Goal: Task Accomplishment & Management: Manage account settings

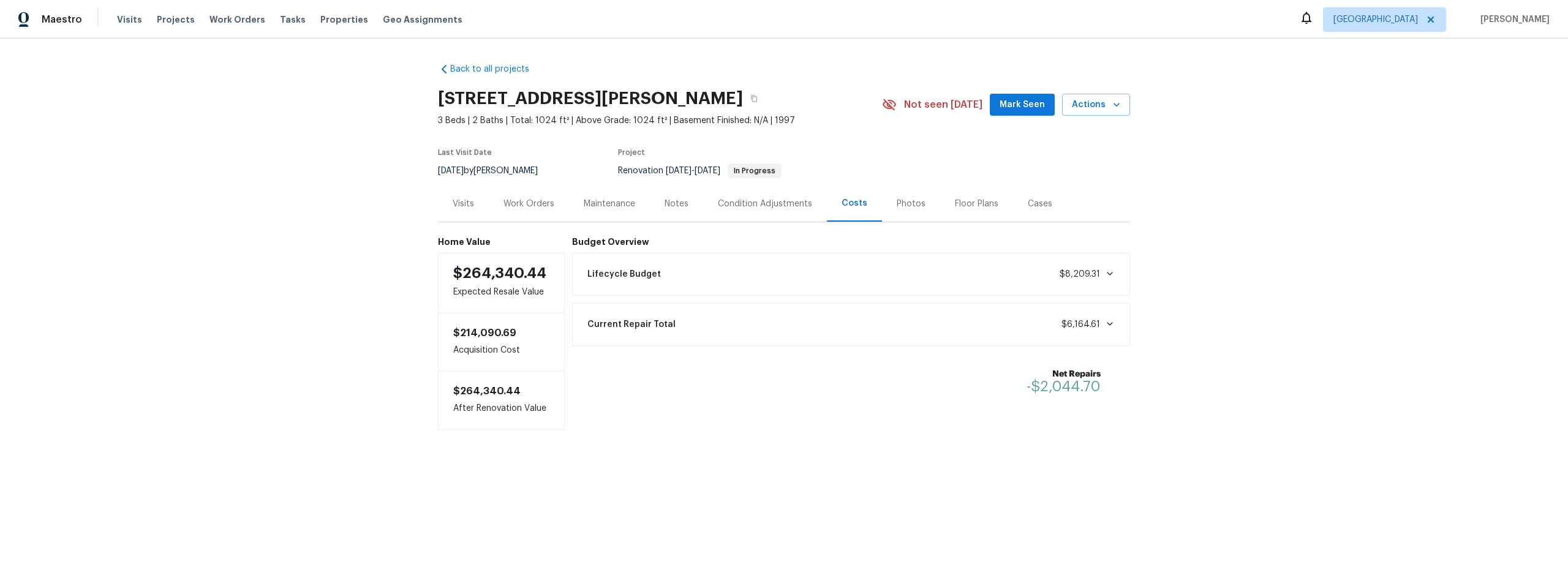
click at [529, 205] on div "Work Orders" at bounding box center [529, 204] width 51 height 12
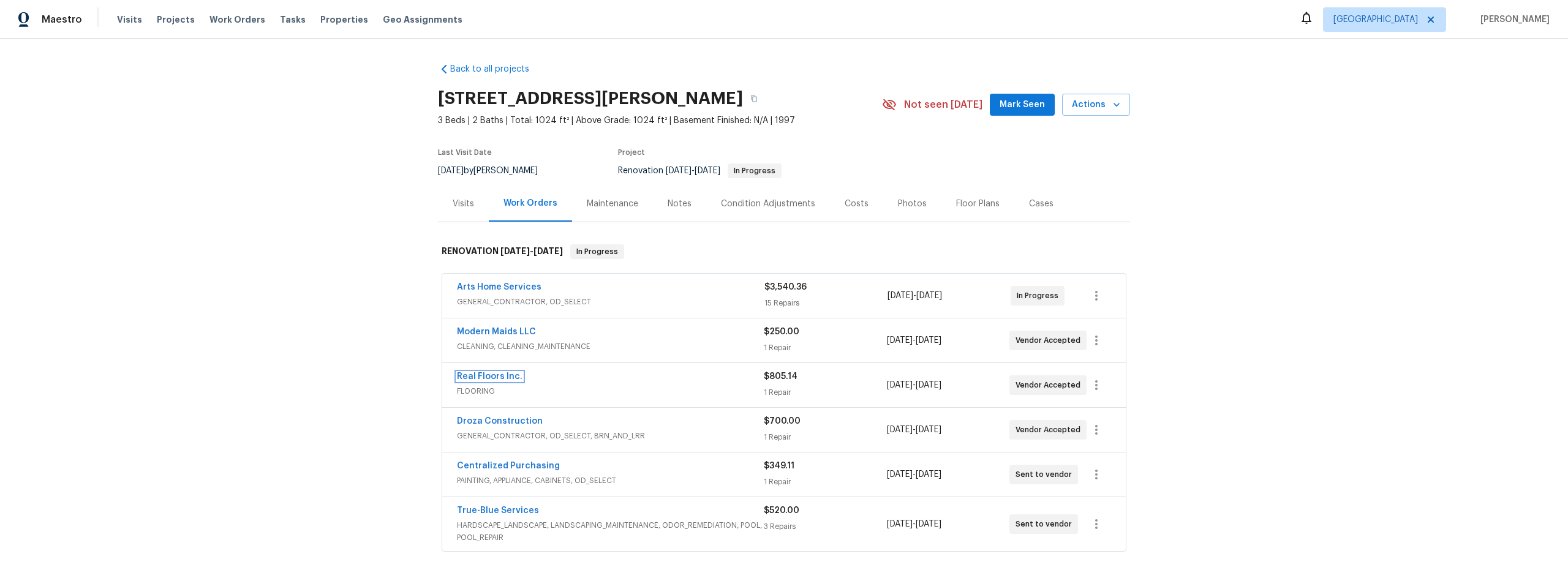
click at [471, 378] on link "Real Floors Inc." at bounding box center [489, 377] width 65 height 8
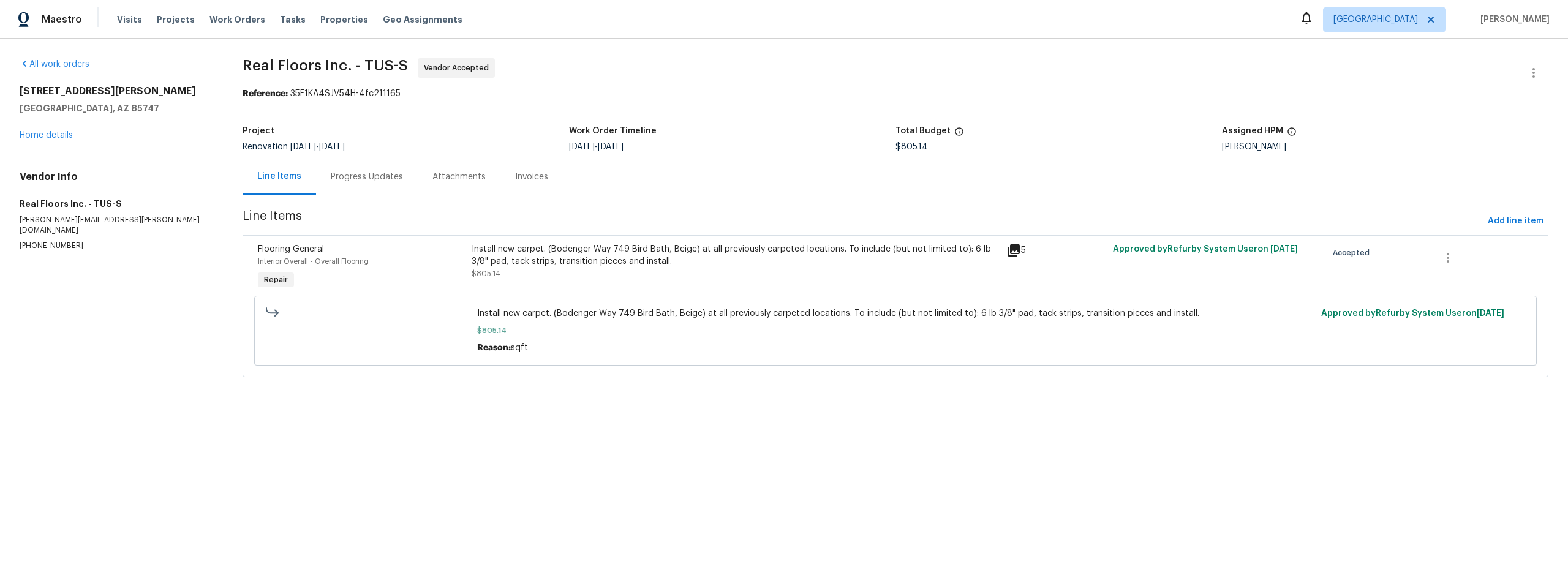
click at [373, 183] on div "Progress Updates" at bounding box center [367, 176] width 102 height 36
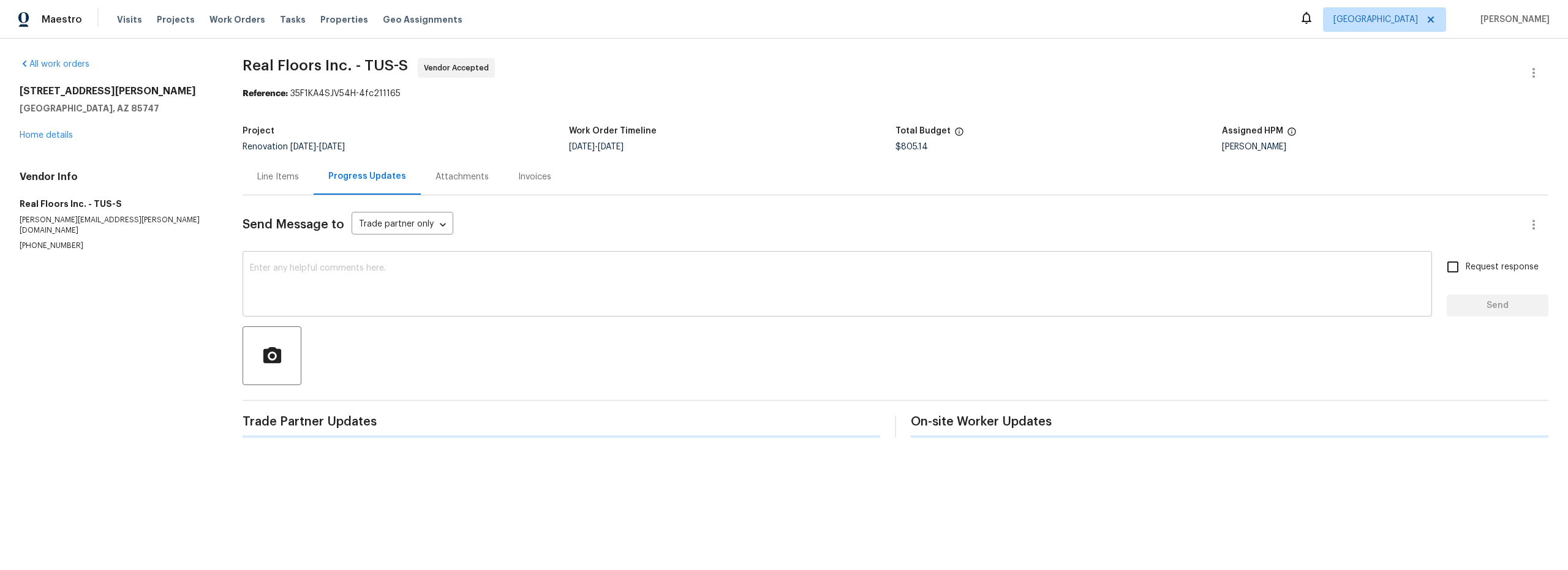
click at [440, 302] on textarea at bounding box center [836, 285] width 1174 height 43
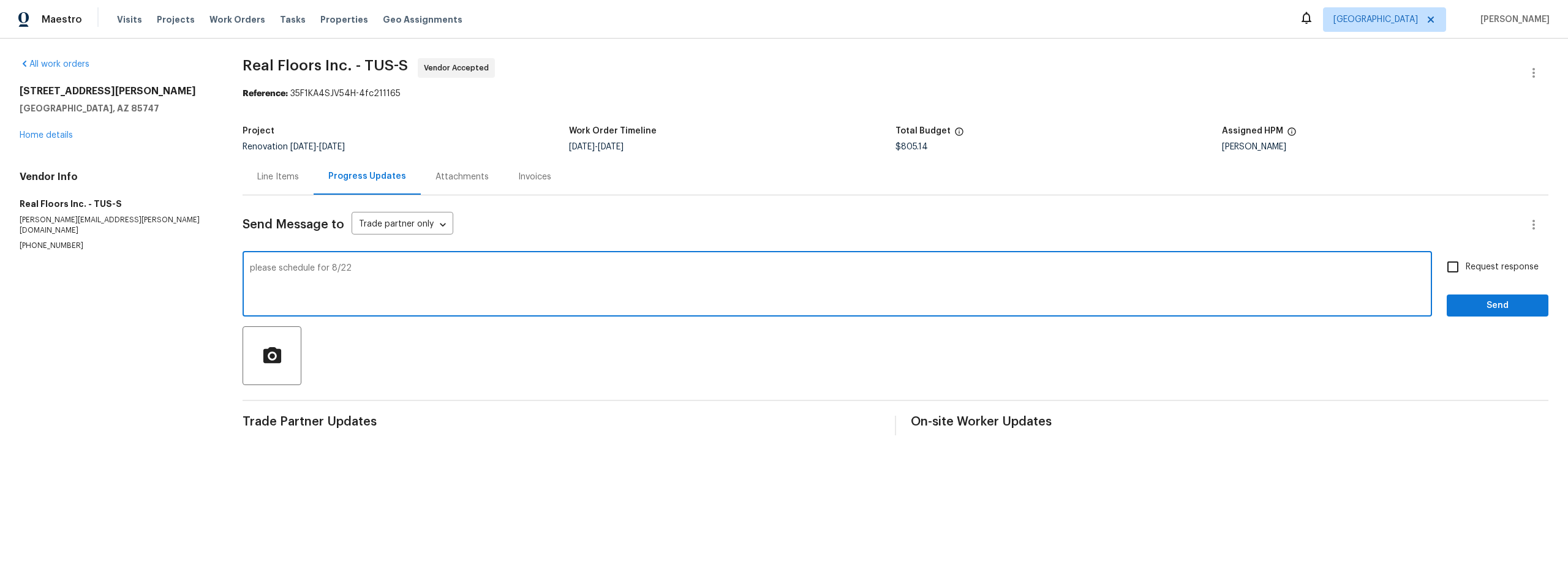
type textarea "please schedule for 8/22"
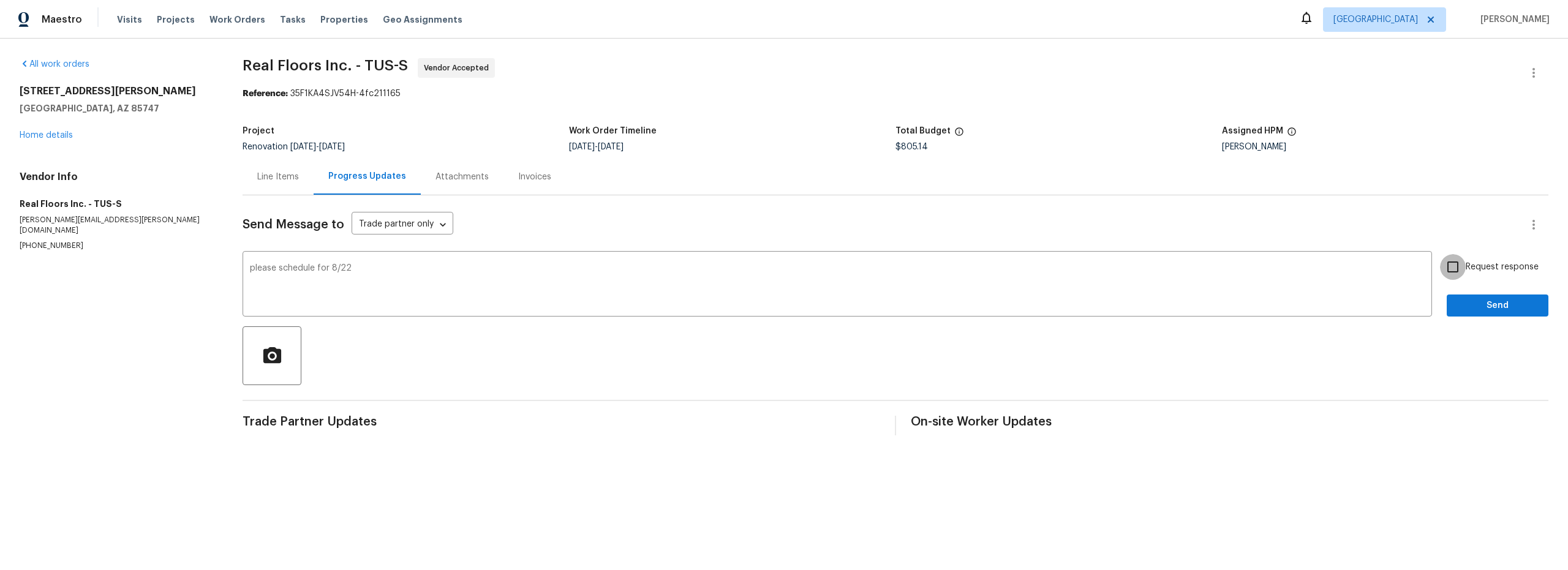
drag, startPoint x: 1451, startPoint y: 263, endPoint x: 1471, endPoint y: 279, distance: 25.6
click at [1454, 266] on input "Request response" at bounding box center [1453, 267] width 25 height 25
checkbox input "true"
click at [1479, 294] on div "Request response Send" at bounding box center [1498, 285] width 102 height 63
click at [1471, 322] on div "Send Message to Trade partner only Trade partner only ​ please schedule for 8/2…" at bounding box center [895, 316] width 1306 height 241
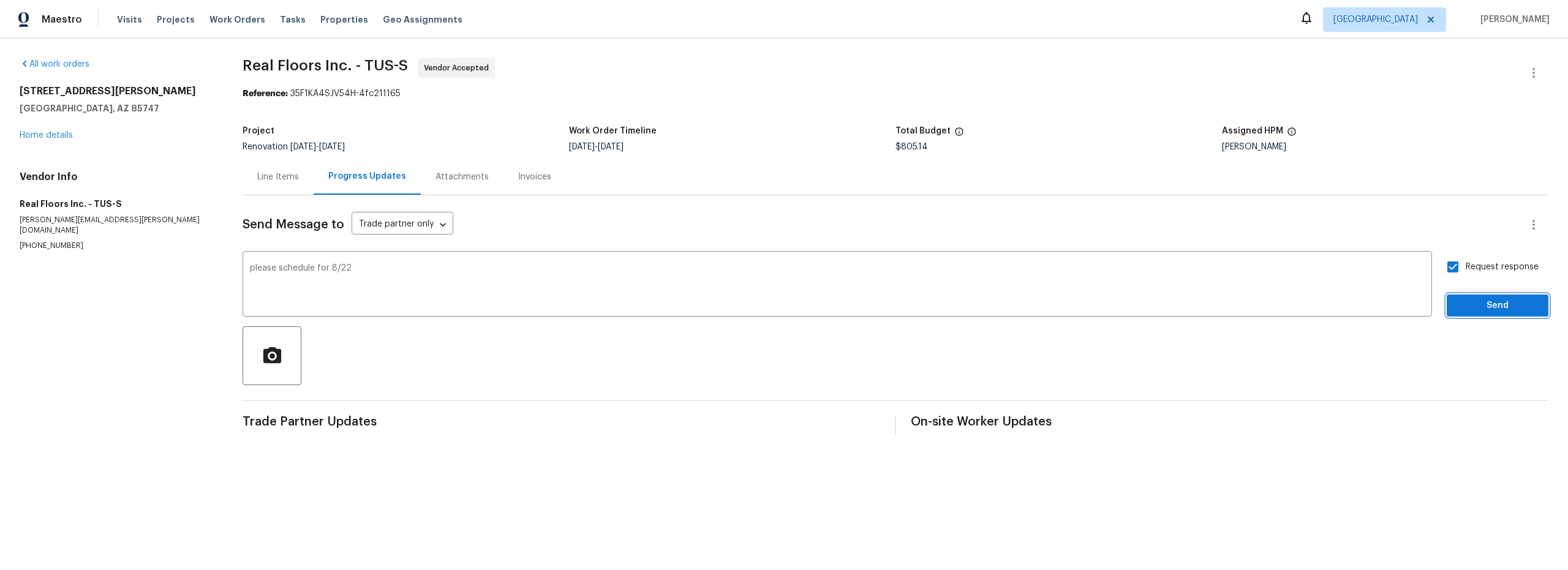
click at [1474, 315] on button "Send" at bounding box center [1498, 306] width 102 height 23
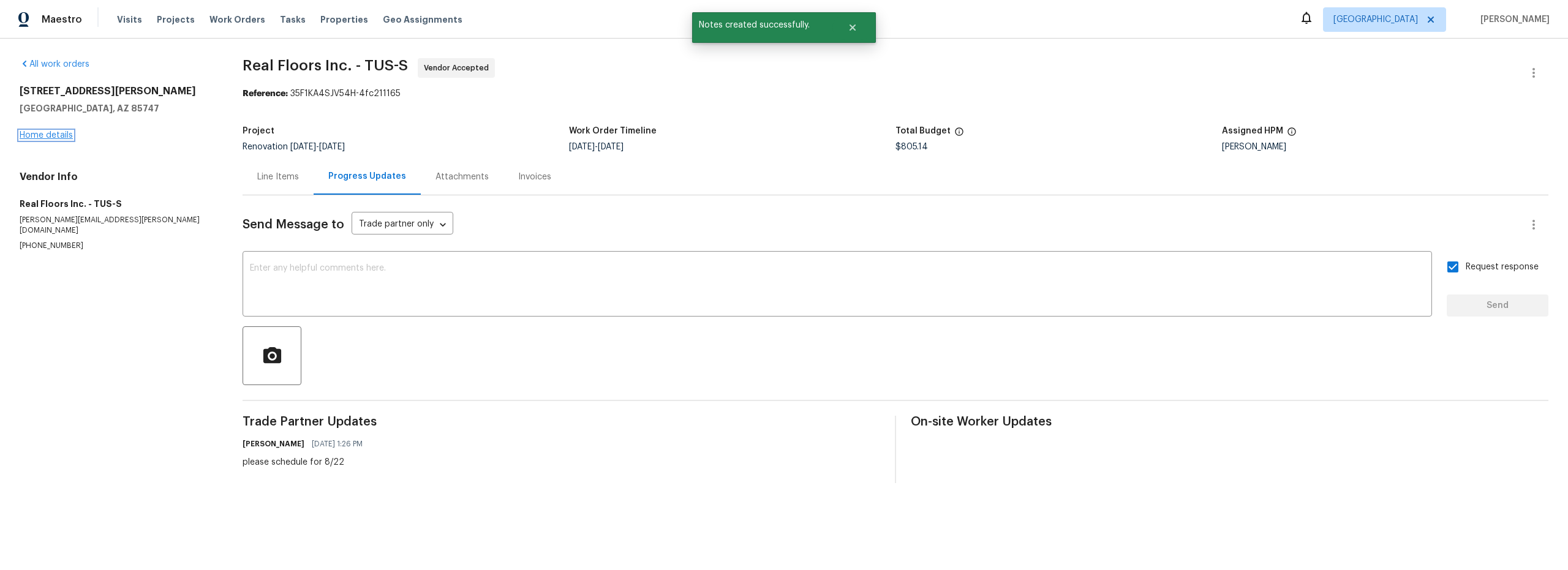
click at [54, 136] on link "Home details" at bounding box center [46, 136] width 53 height 8
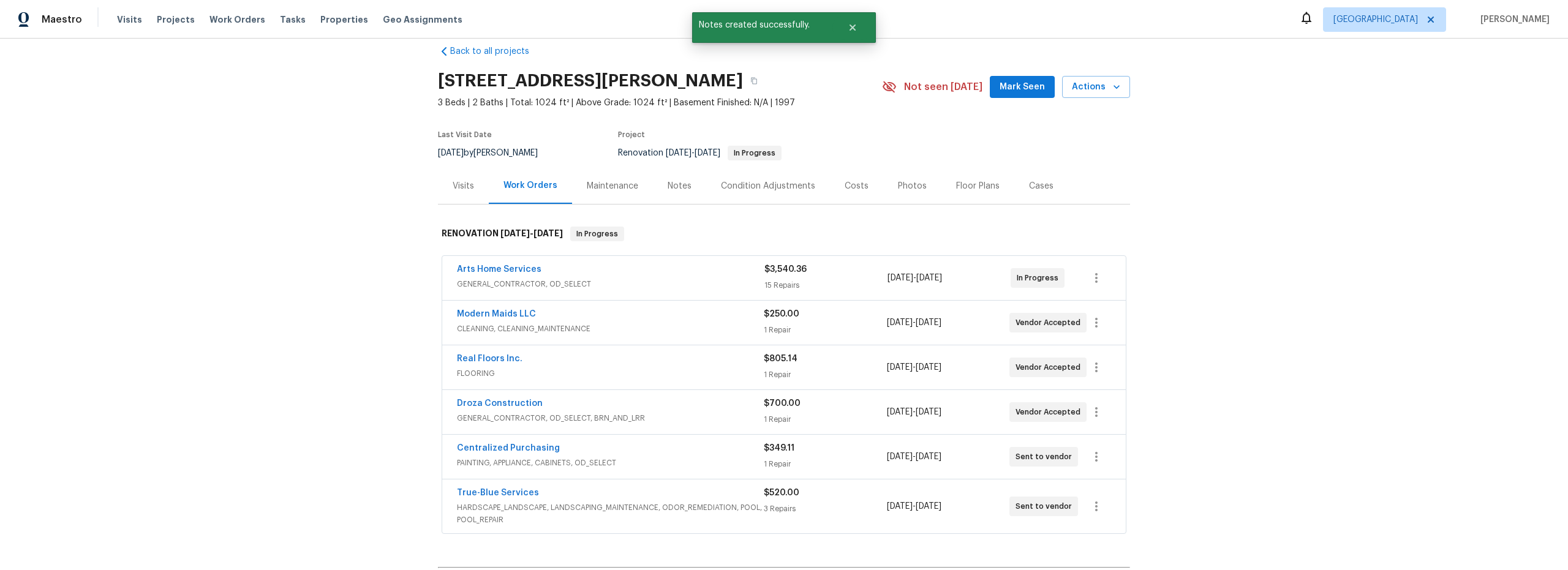
scroll to position [19, 0]
drag, startPoint x: 856, startPoint y: 186, endPoint x: 876, endPoint y: 211, distance: 32.0
click at [856, 186] on div "Costs" at bounding box center [857, 185] width 24 height 12
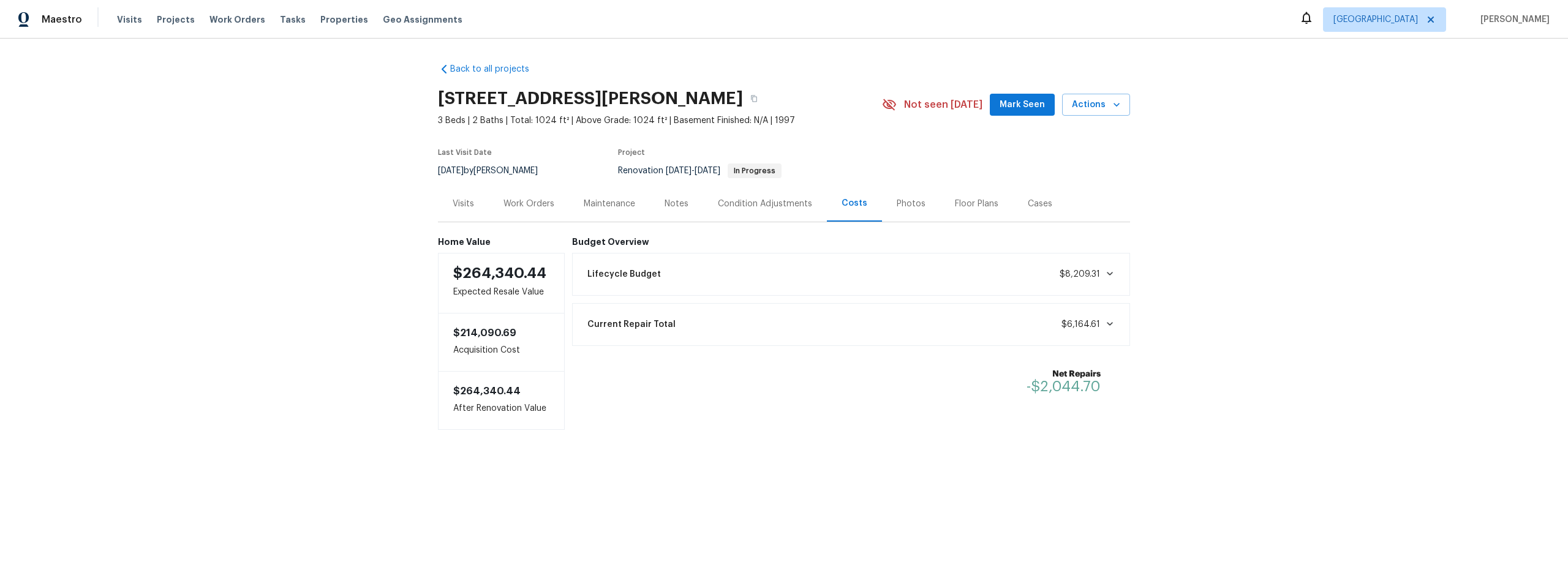
click at [526, 208] on div "Work Orders" at bounding box center [529, 204] width 51 height 12
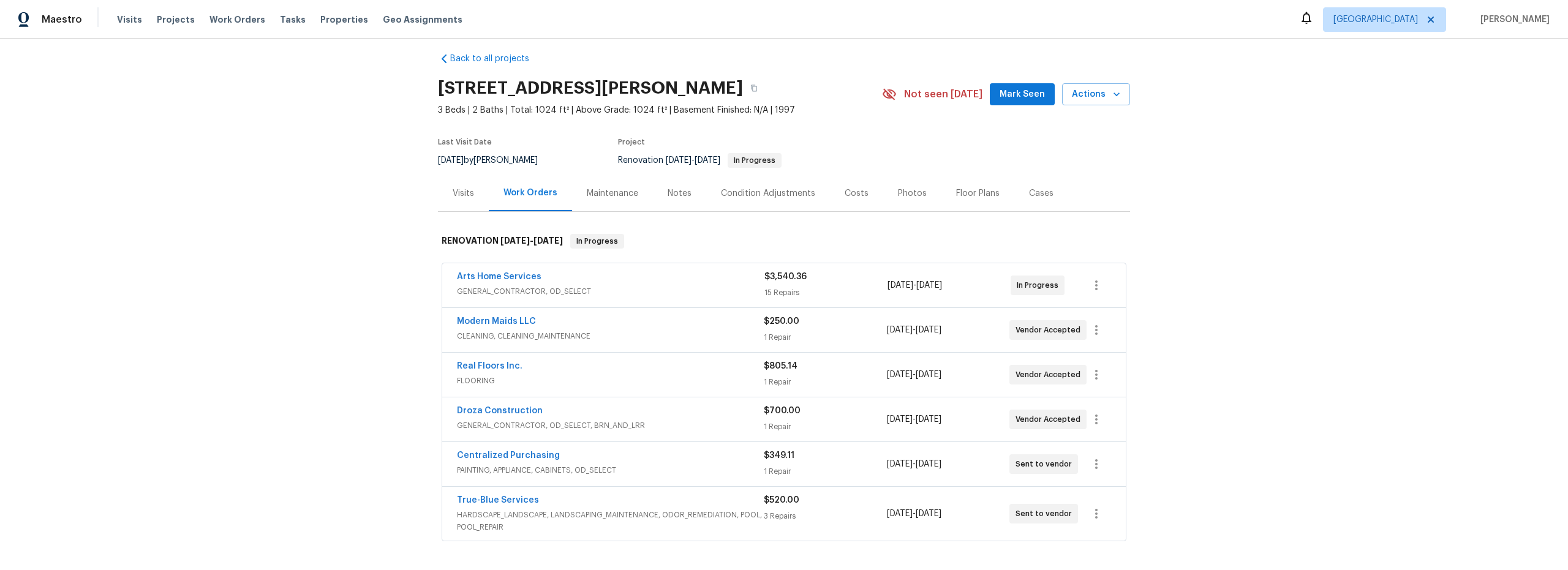
scroll to position [17, 0]
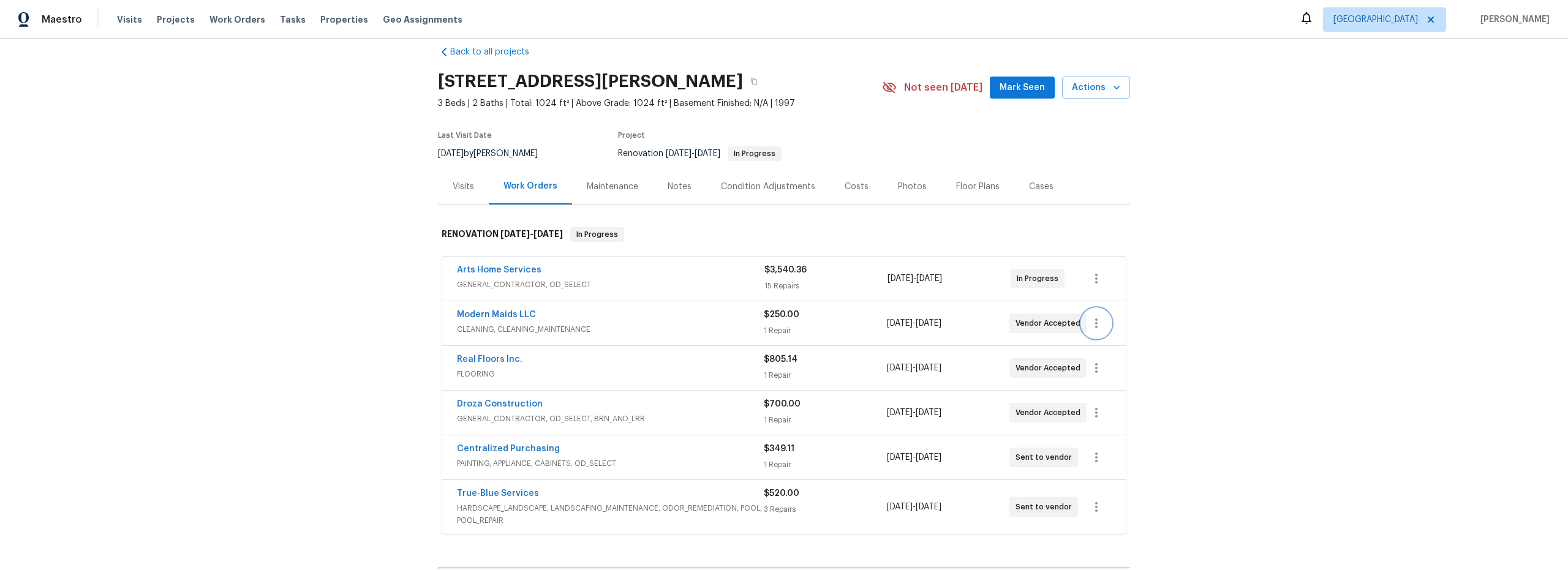
click at [1096, 324] on icon "button" at bounding box center [1096, 323] width 14 height 14
click at [1096, 324] on li "Edit" at bounding box center [1143, 324] width 132 height 20
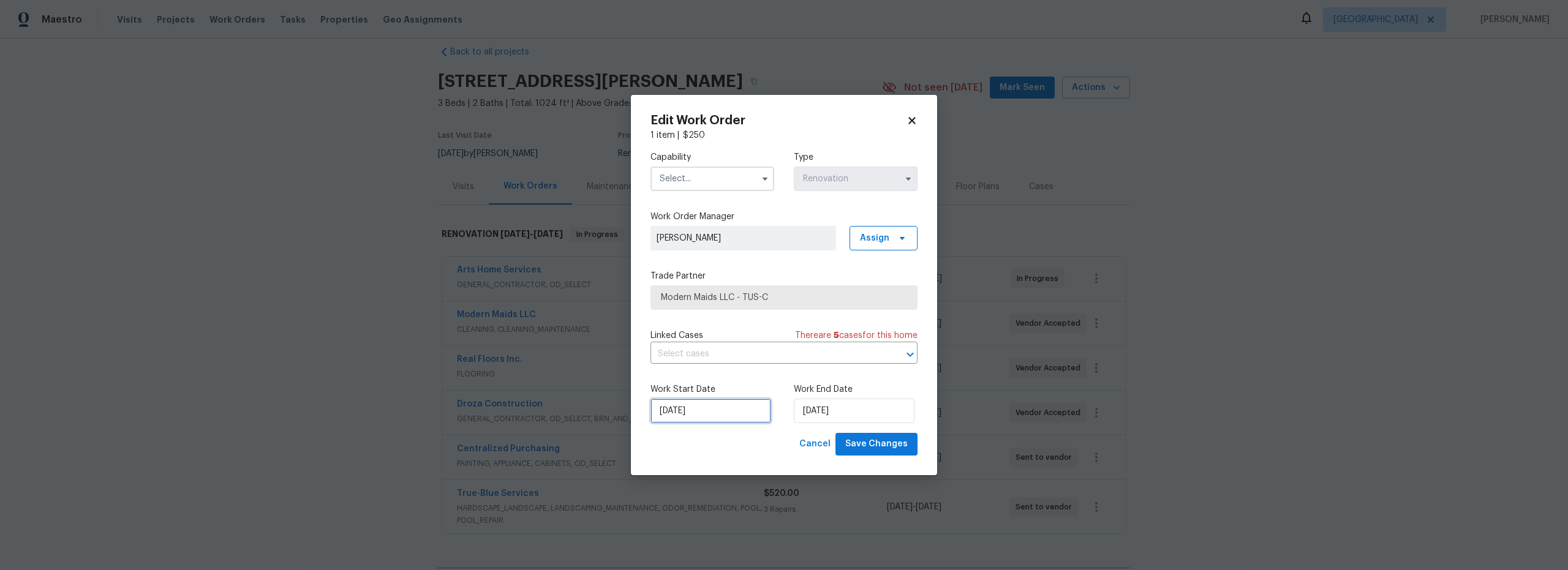
click at [694, 407] on input "8/22/2025" at bounding box center [710, 411] width 121 height 25
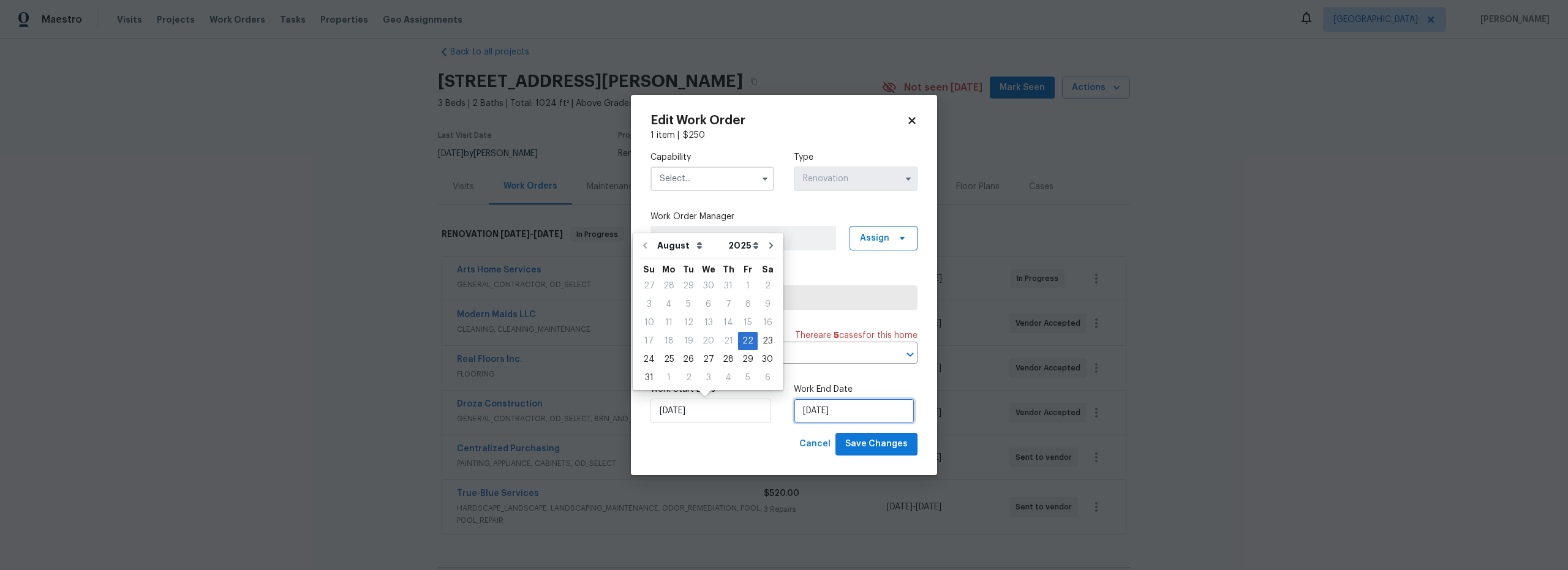
click at [820, 411] on input "8/26/2025" at bounding box center [854, 411] width 121 height 25
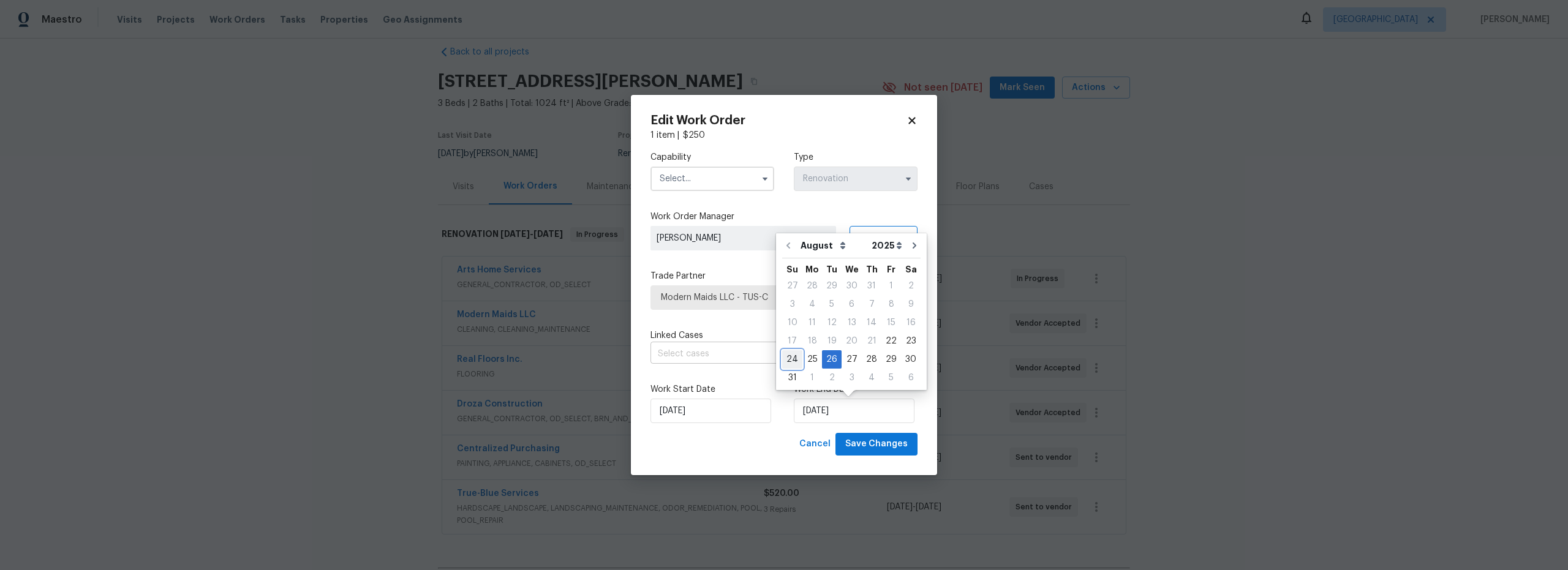
click at [789, 362] on div "24" at bounding box center [792, 360] width 20 height 17
type input "8/24/2025"
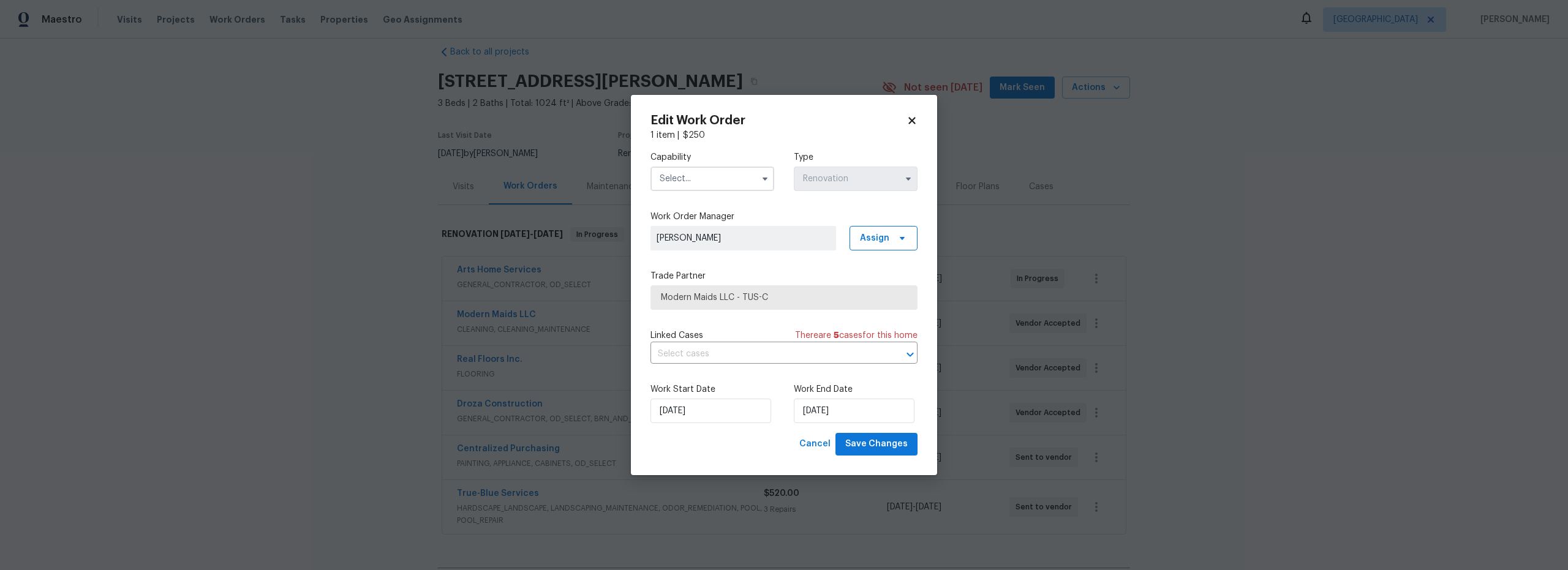
click at [698, 183] on input "text" at bounding box center [712, 179] width 124 height 25
click at [690, 275] on span "Cleaning" at bounding box center [680, 274] width 35 height 8
type input "Cleaning"
click at [889, 451] on span "Save Changes" at bounding box center [876, 445] width 63 height 15
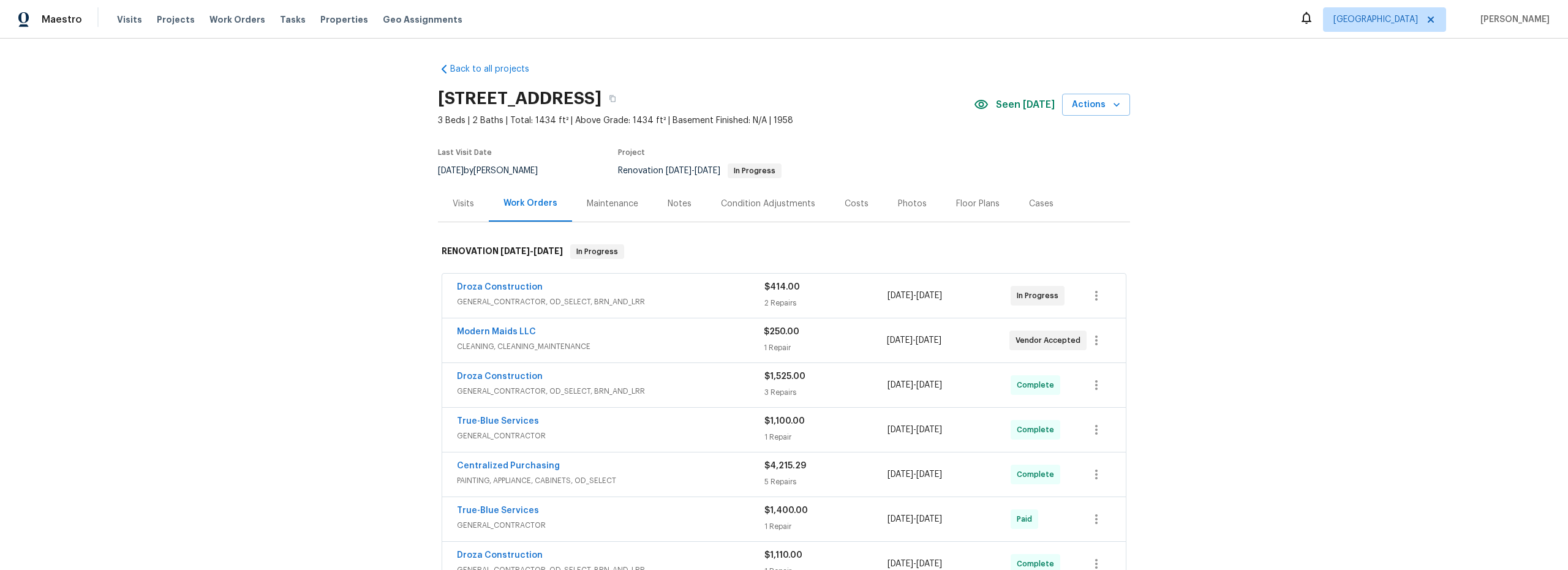
click at [678, 300] on span "GENERAL_CONTRACTOR, OD_SELECT, BRN_AND_LRR" at bounding box center [610, 302] width 307 height 12
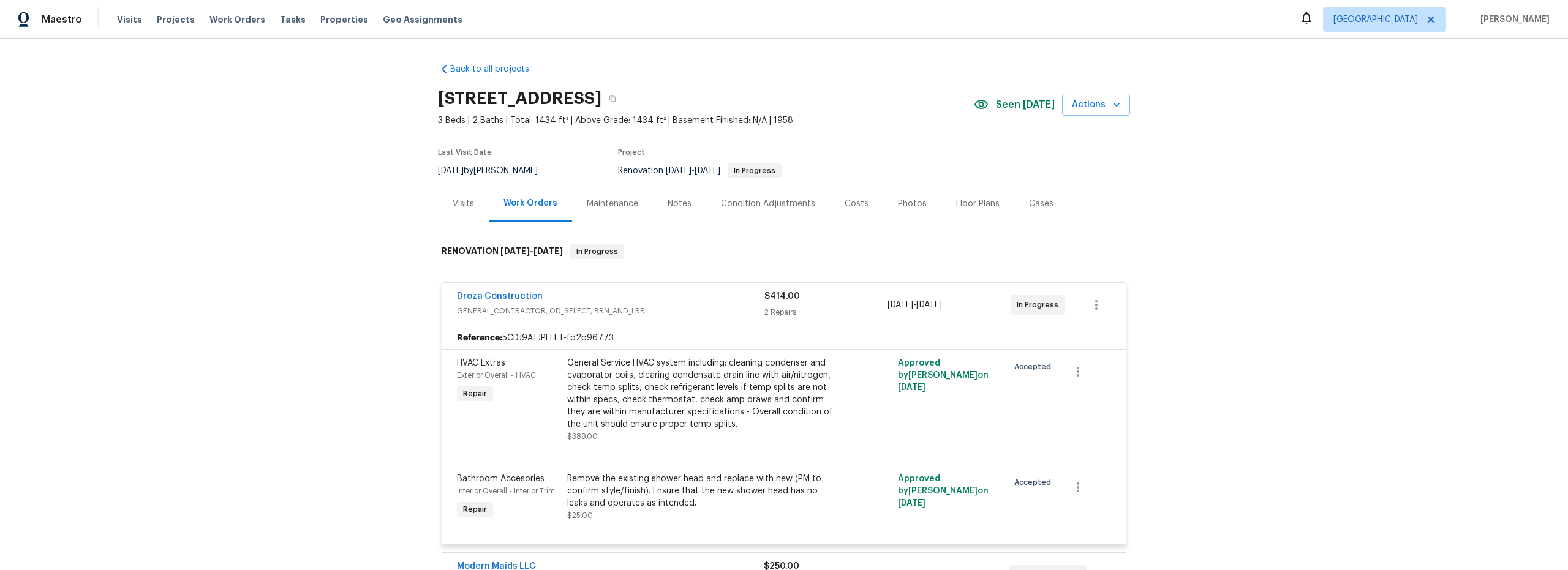
click at [663, 420] on div "General Service HVAC system including: cleaning condenser and evaporator coils,…" at bounding box center [701, 394] width 268 height 74
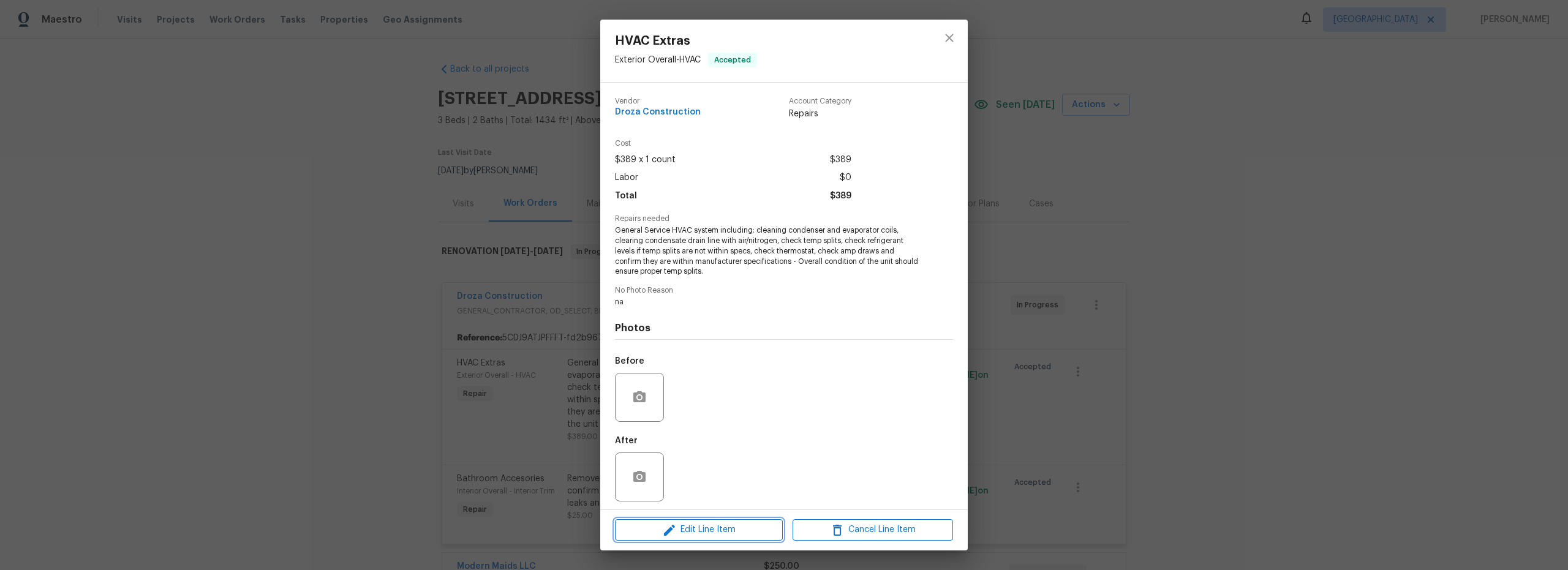
click at [719, 531] on span "Edit Line Item" at bounding box center [699, 530] width 161 height 15
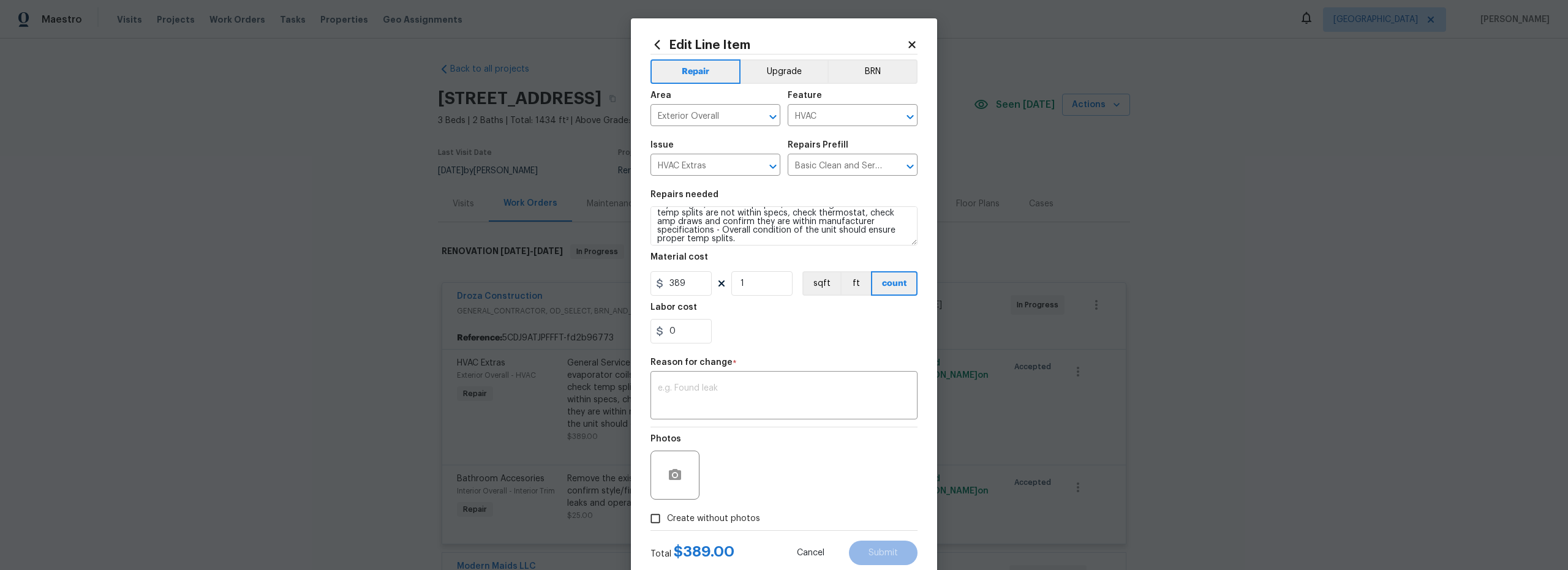
scroll to position [35, 0]
click at [737, 238] on textarea "General Service HVAC system including: cleaning condenser and evaporator coils,…" at bounding box center [783, 226] width 267 height 39
type textarea "General Service HVAC system including: cleaning condenser and evaporator coils,…"
drag, startPoint x: 693, startPoint y: 279, endPoint x: 468, endPoint y: 275, distance: 225.0
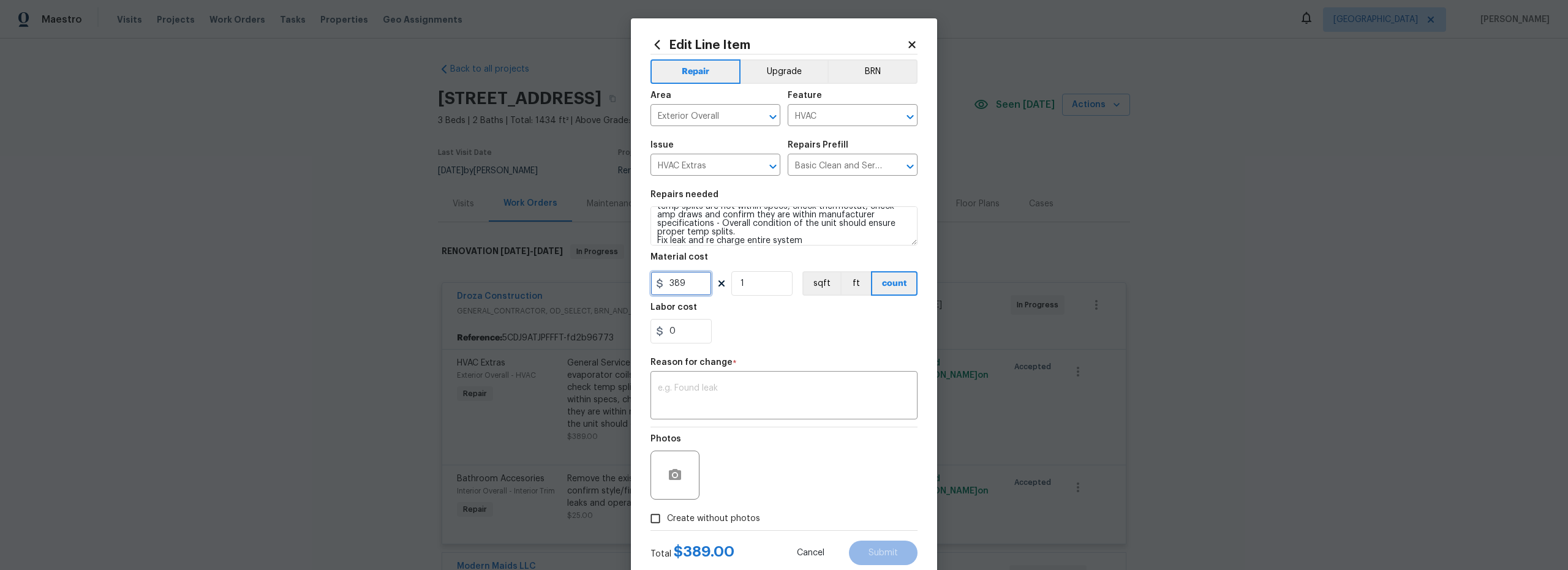
click at [571, 274] on div "Edit Line Item Repair Upgrade BRN Area Exterior Overall ​ Feature HVAC ​ Issue …" at bounding box center [784, 285] width 1568 height 570
type input "1350"
click at [789, 342] on div "0" at bounding box center [783, 331] width 267 height 25
click at [763, 382] on div "x ​" at bounding box center [783, 397] width 267 height 46
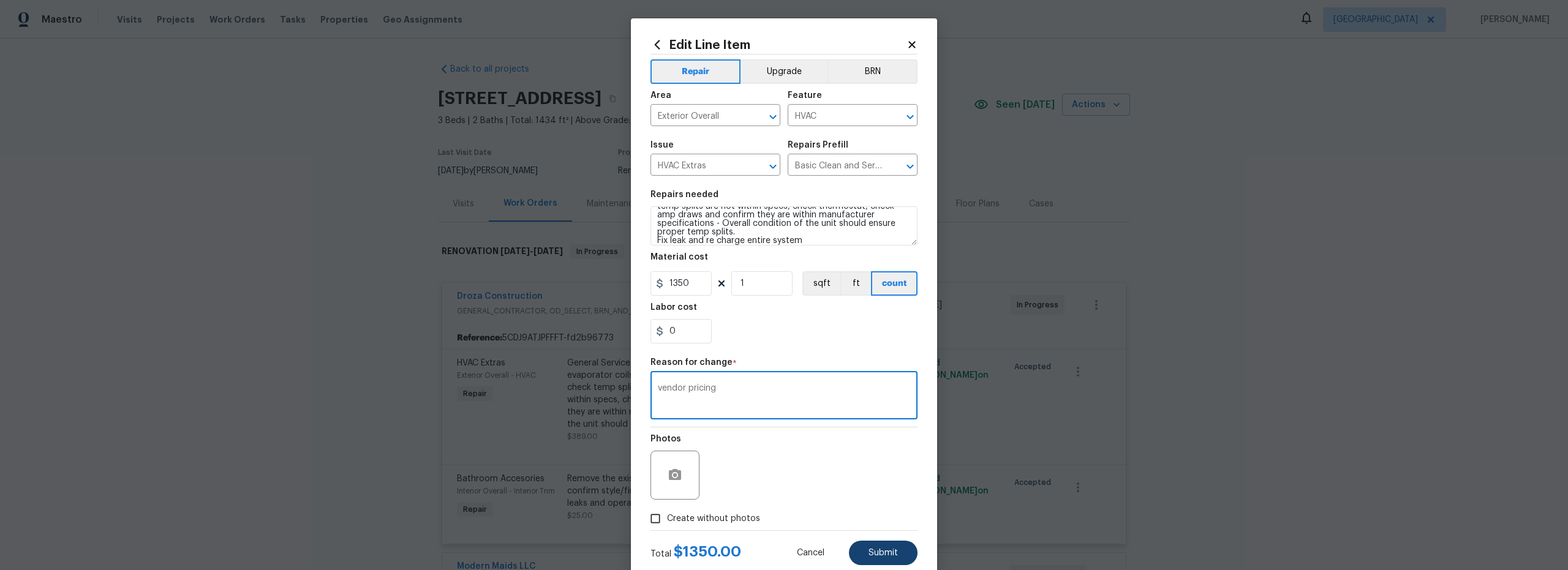
type textarea "vendor pricing"
click at [892, 557] on button "Submit" at bounding box center [883, 553] width 69 height 25
type textarea "General Service HVAC system including: cleaning condenser and evaporator coils,…"
type input "389"
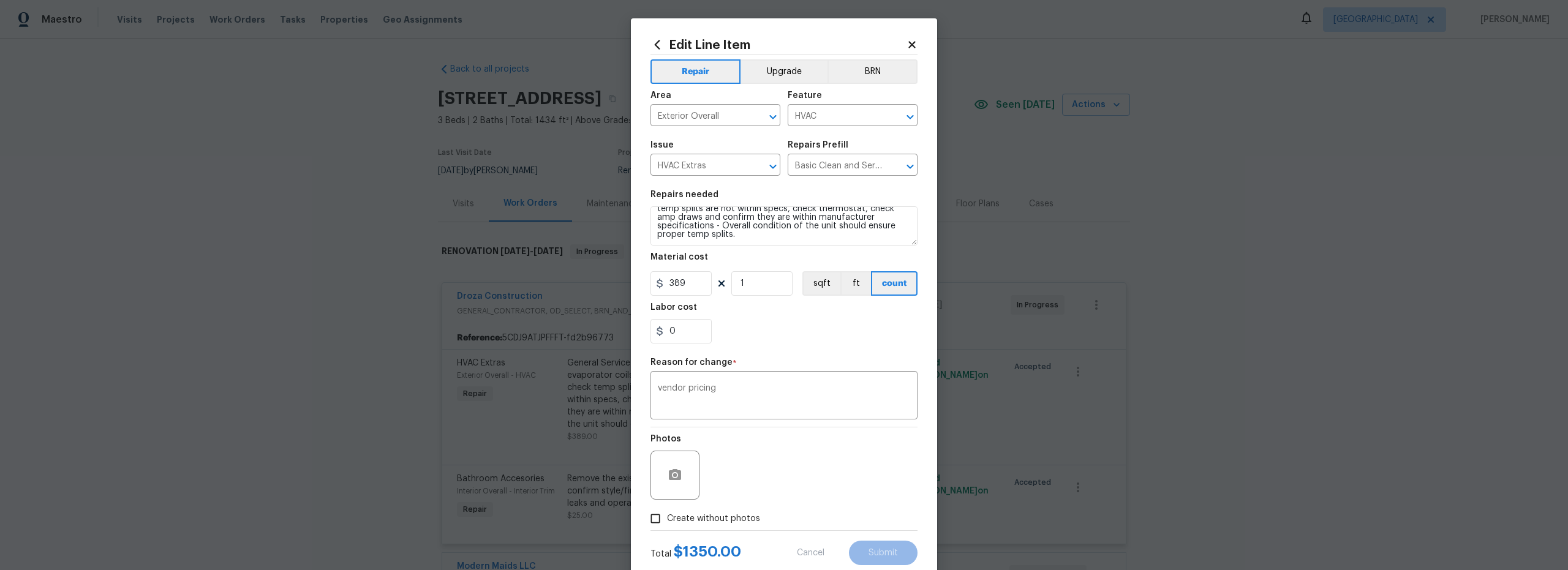
scroll to position [35, 0]
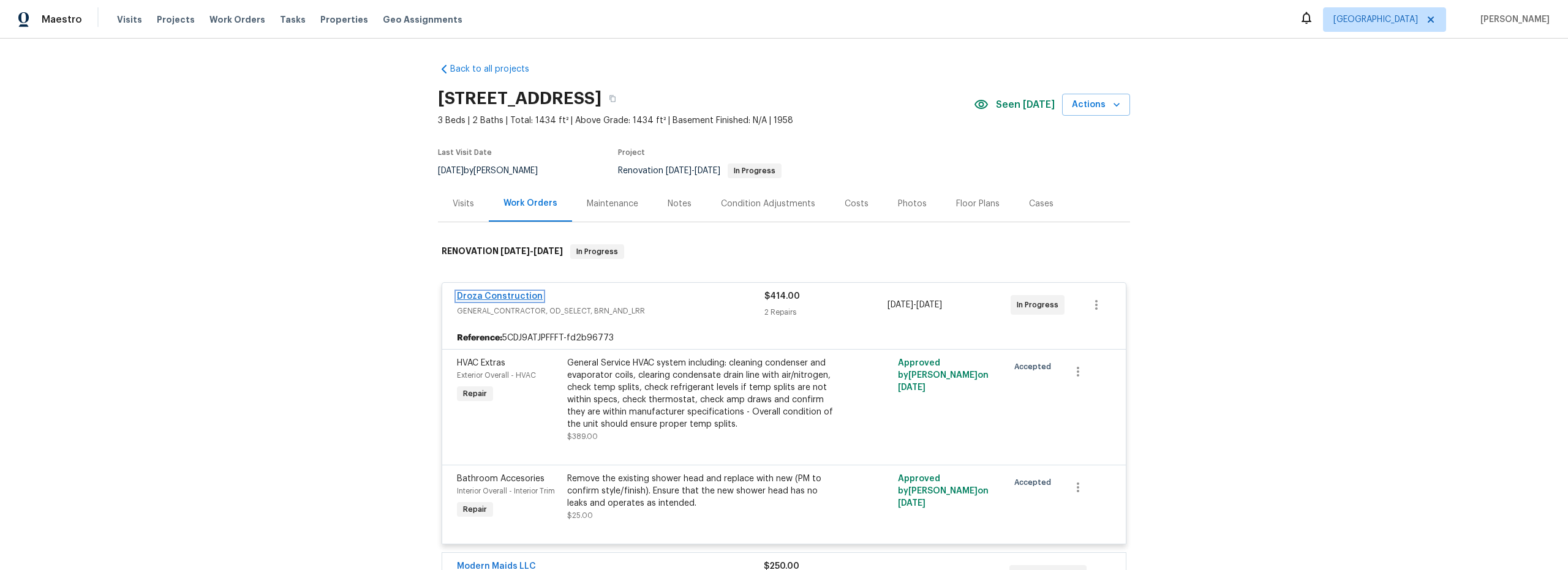
click at [511, 298] on link "Droza Construction" at bounding box center [500, 296] width 86 height 8
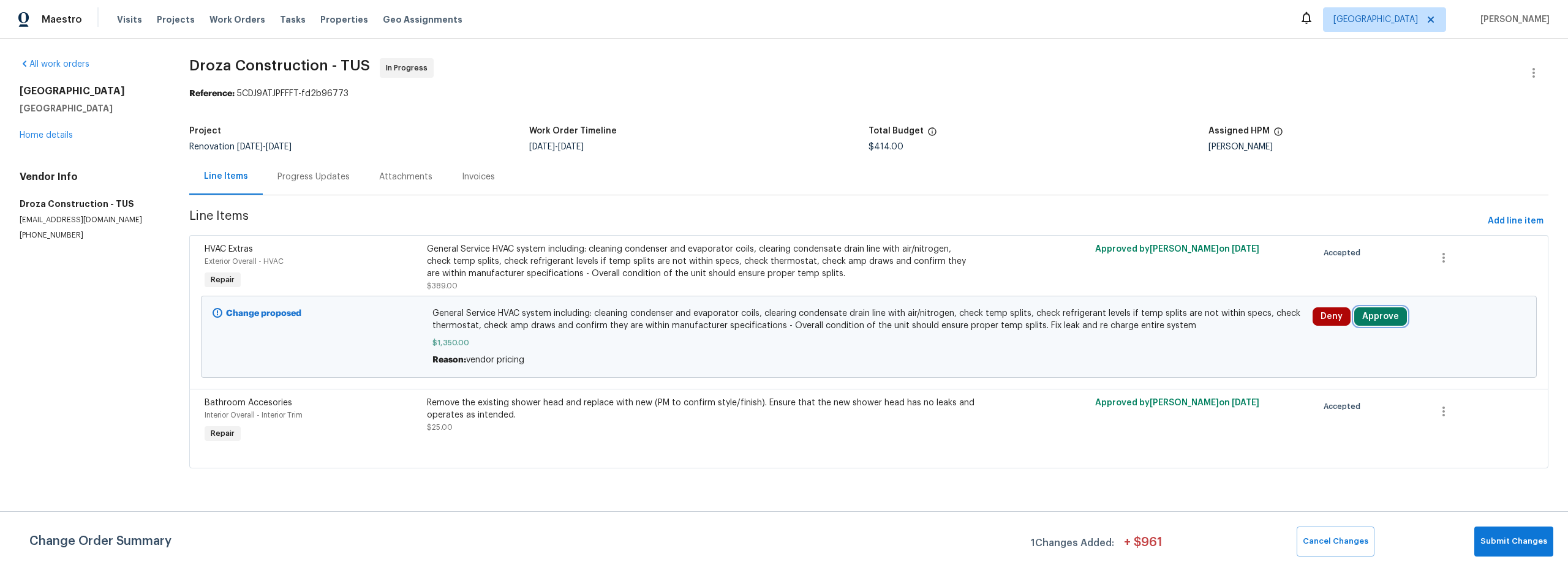
click at [1383, 318] on button "Approve" at bounding box center [1380, 317] width 52 height 19
click at [1188, 336] on button "Approve" at bounding box center [1197, 328] width 74 height 25
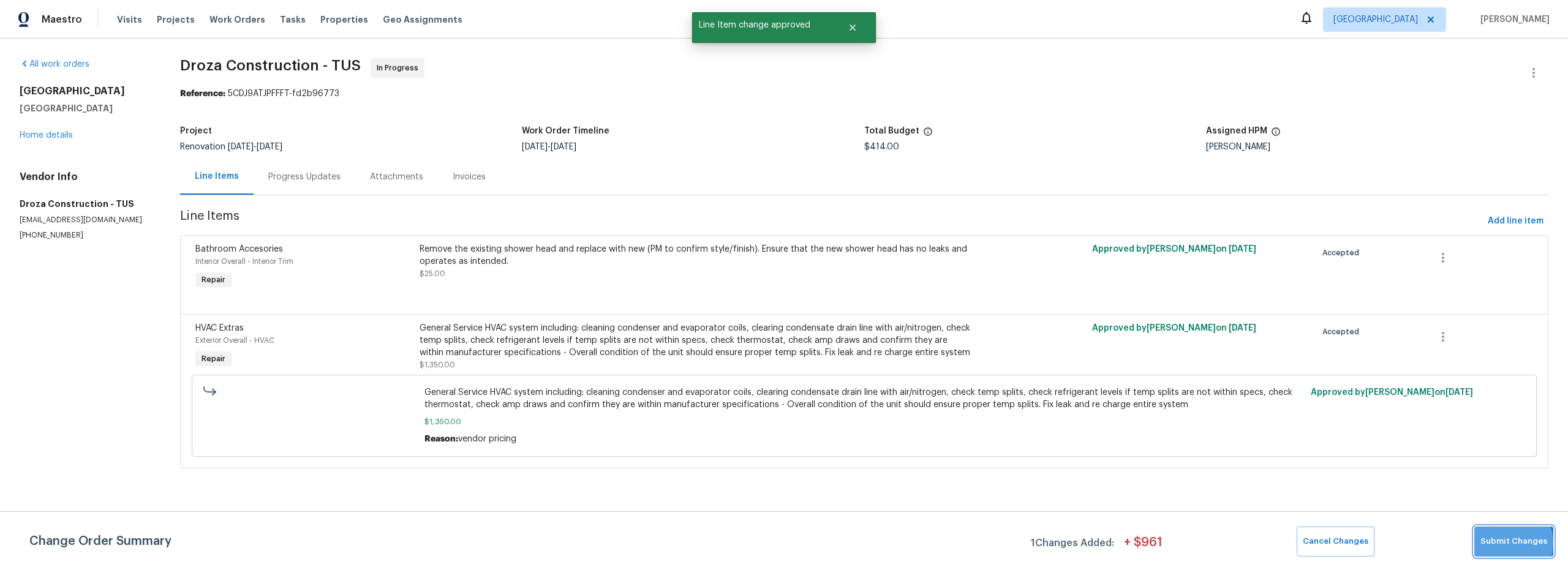
drag, startPoint x: 1507, startPoint y: 544, endPoint x: 1416, endPoint y: 519, distance: 94.4
click at [1507, 544] on span "Submit Changes" at bounding box center [1513, 542] width 67 height 14
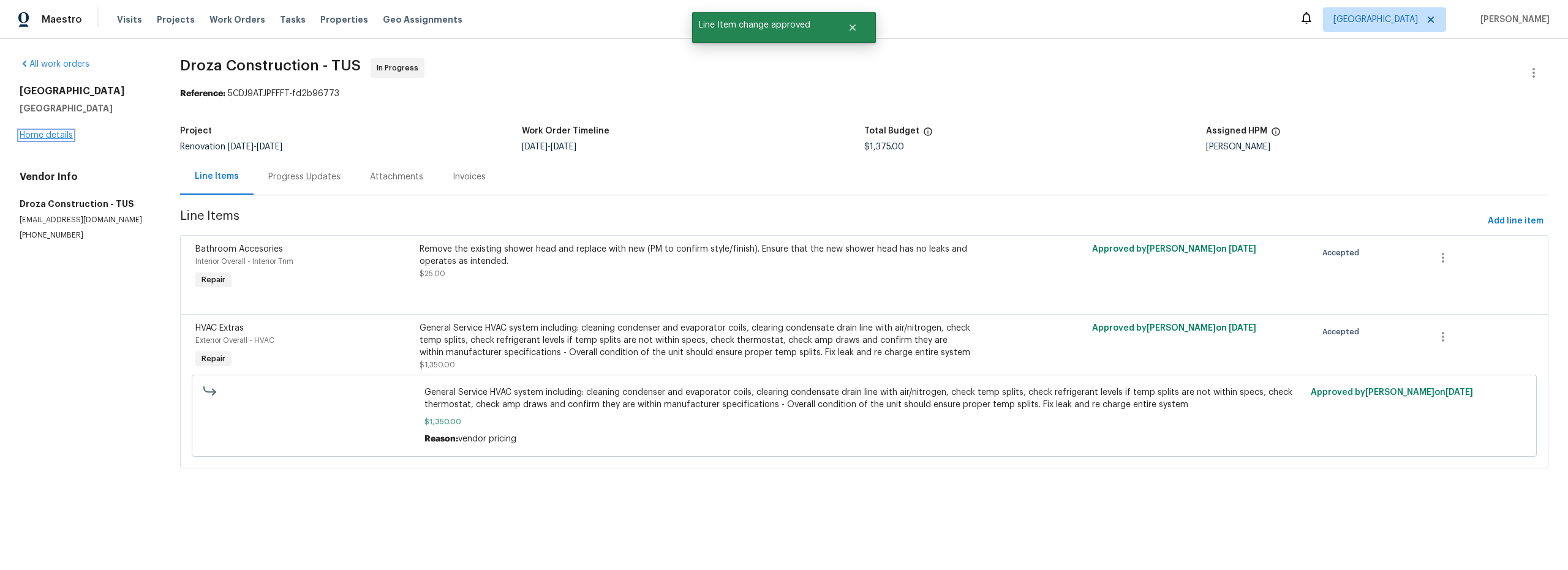
click at [69, 136] on link "Home details" at bounding box center [46, 136] width 53 height 8
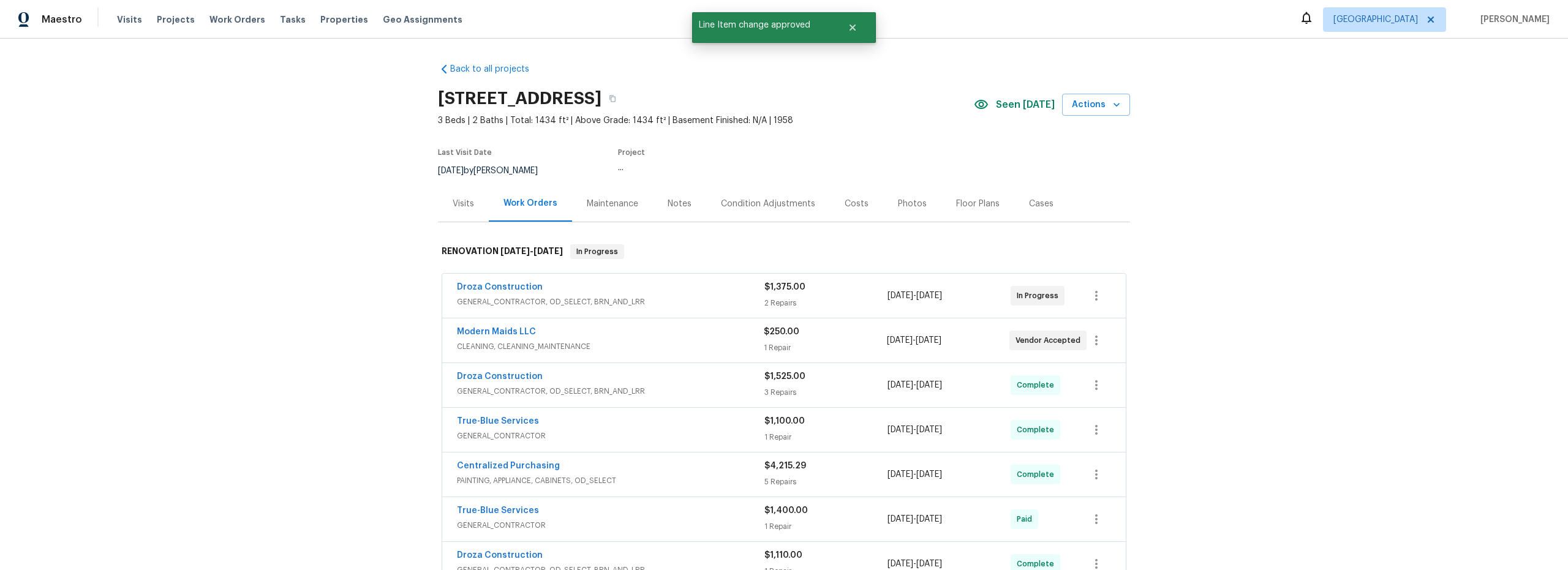
click at [845, 205] on div "Costs" at bounding box center [857, 204] width 24 height 12
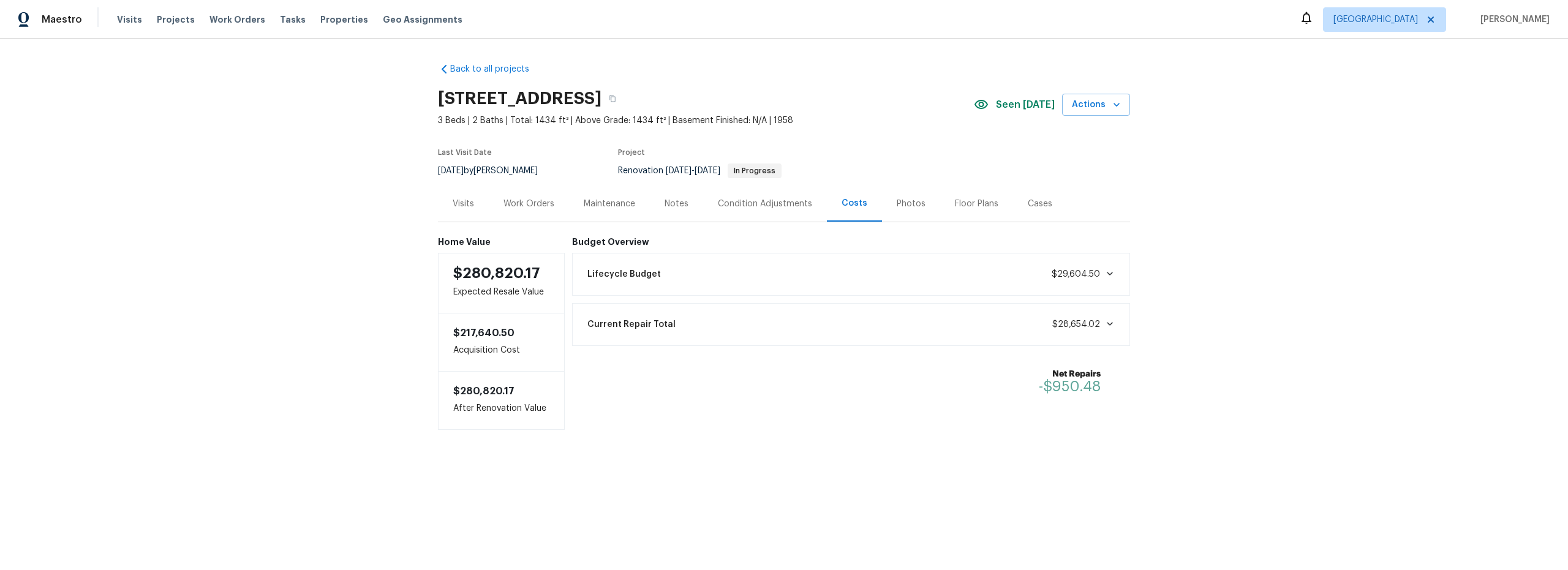
drag, startPoint x: 539, startPoint y: 202, endPoint x: 555, endPoint y: 228, distance: 30.5
click at [539, 202] on div "Work Orders" at bounding box center [529, 204] width 51 height 12
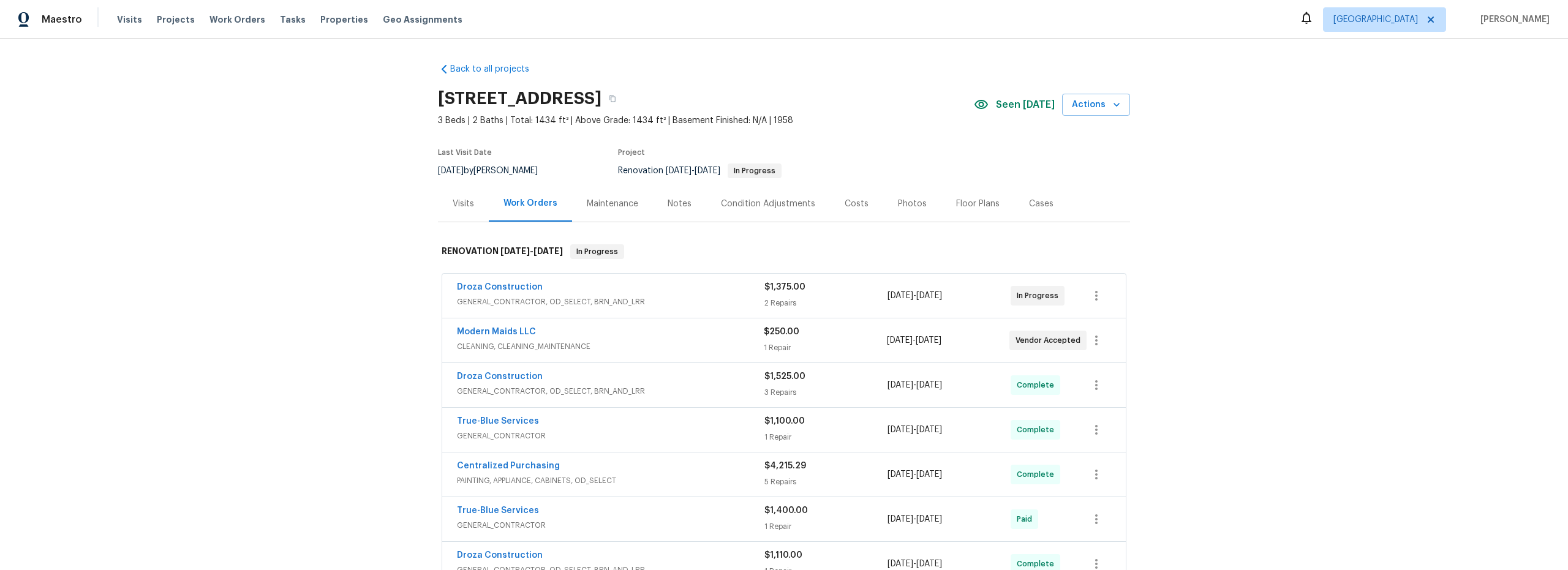
click at [667, 202] on div "Notes" at bounding box center [679, 204] width 24 height 12
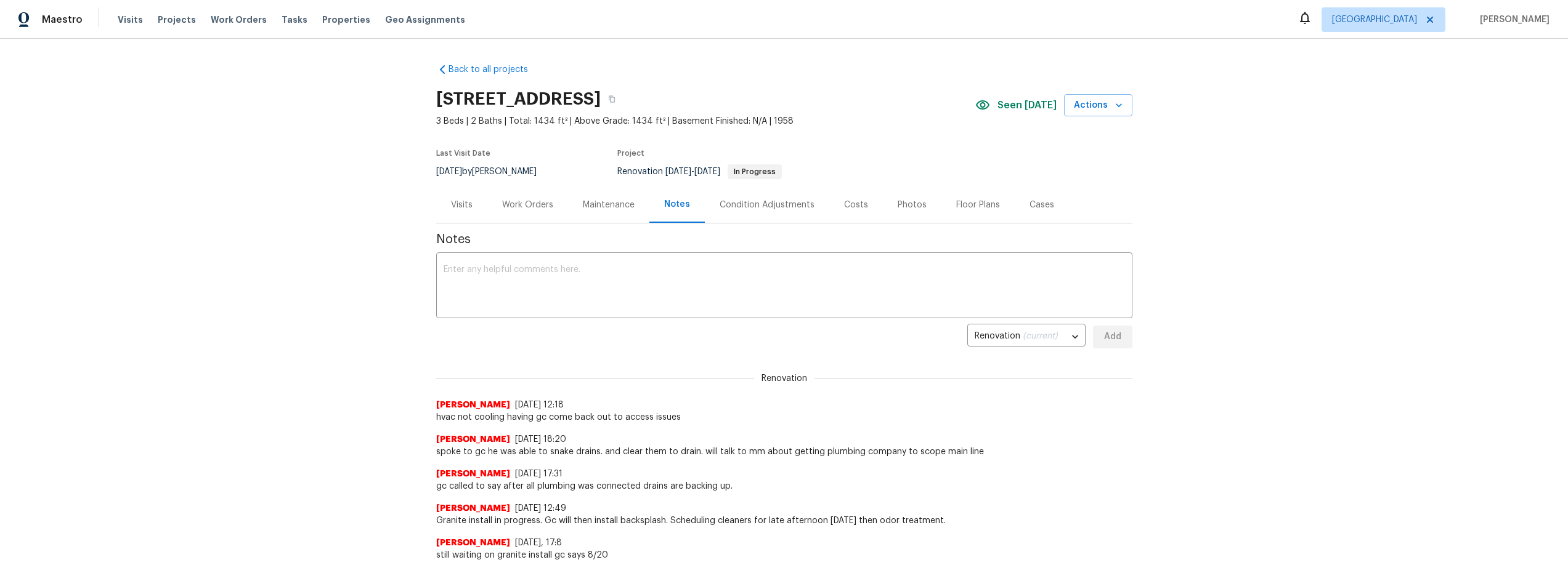
click at [850, 206] on div "Costs" at bounding box center [856, 205] width 24 height 12
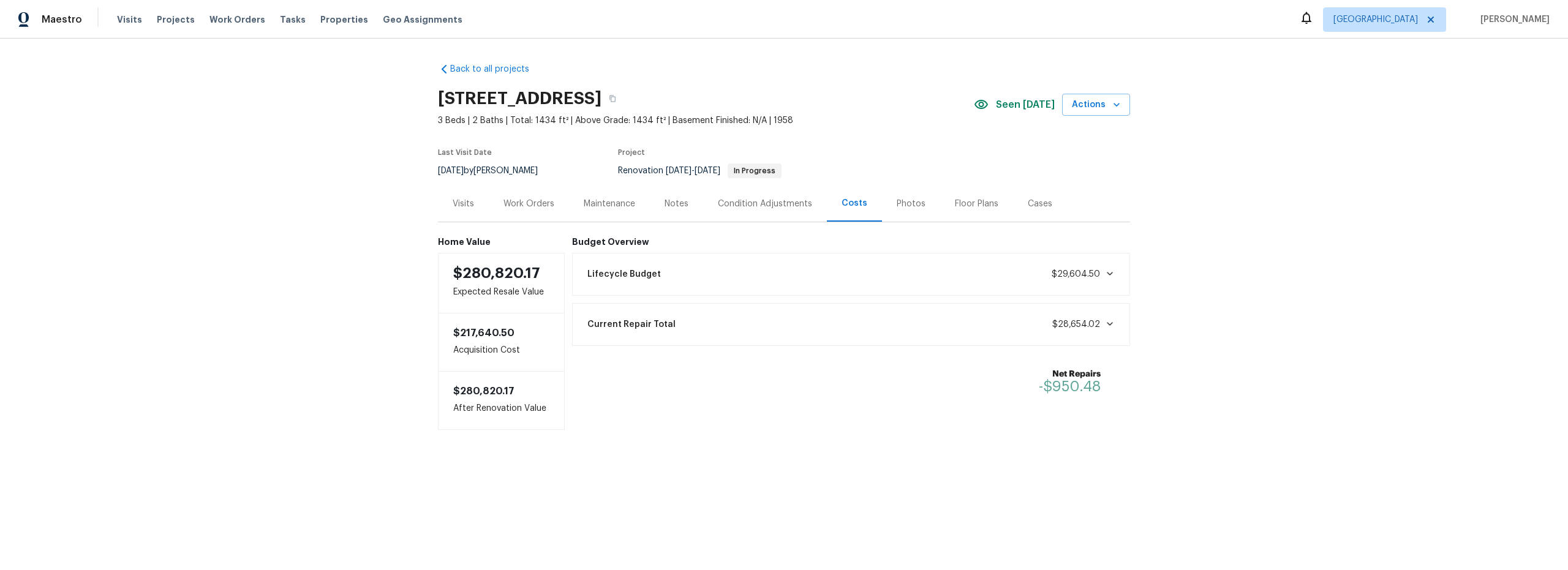
drag, startPoint x: 527, startPoint y: 201, endPoint x: 533, endPoint y: 203, distance: 6.3
click at [527, 201] on div "Work Orders" at bounding box center [529, 204] width 51 height 12
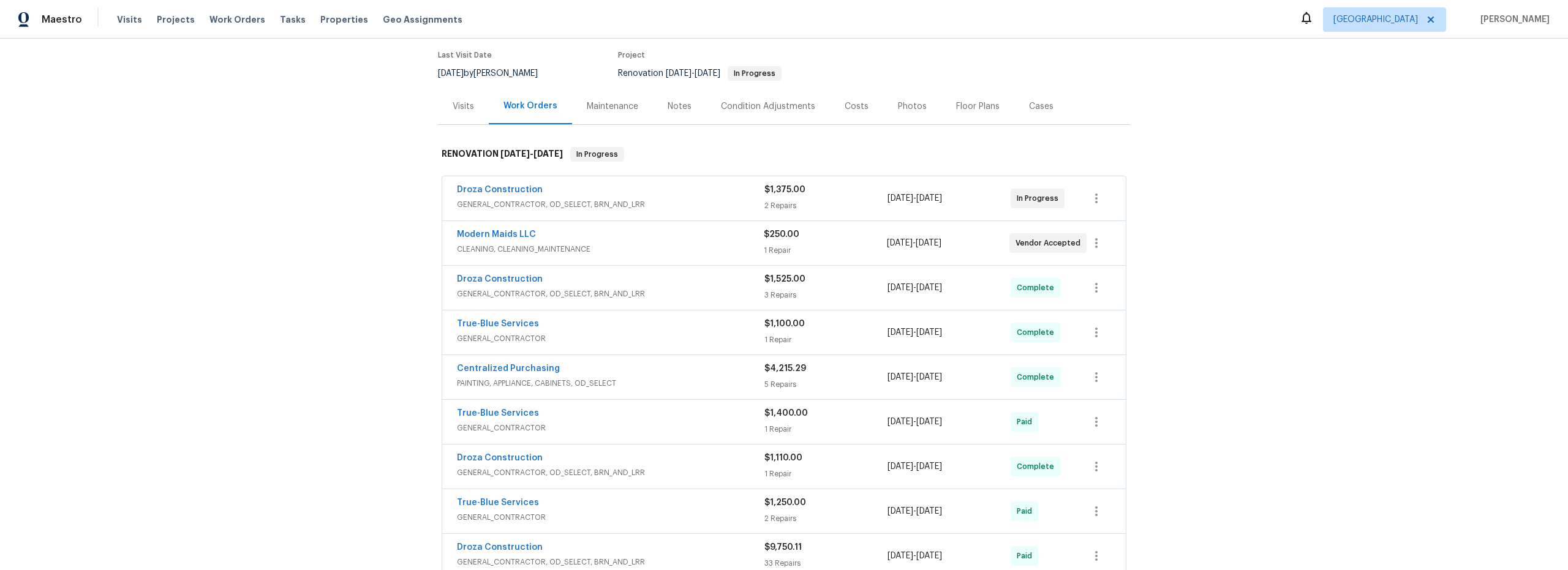
scroll to position [72, 0]
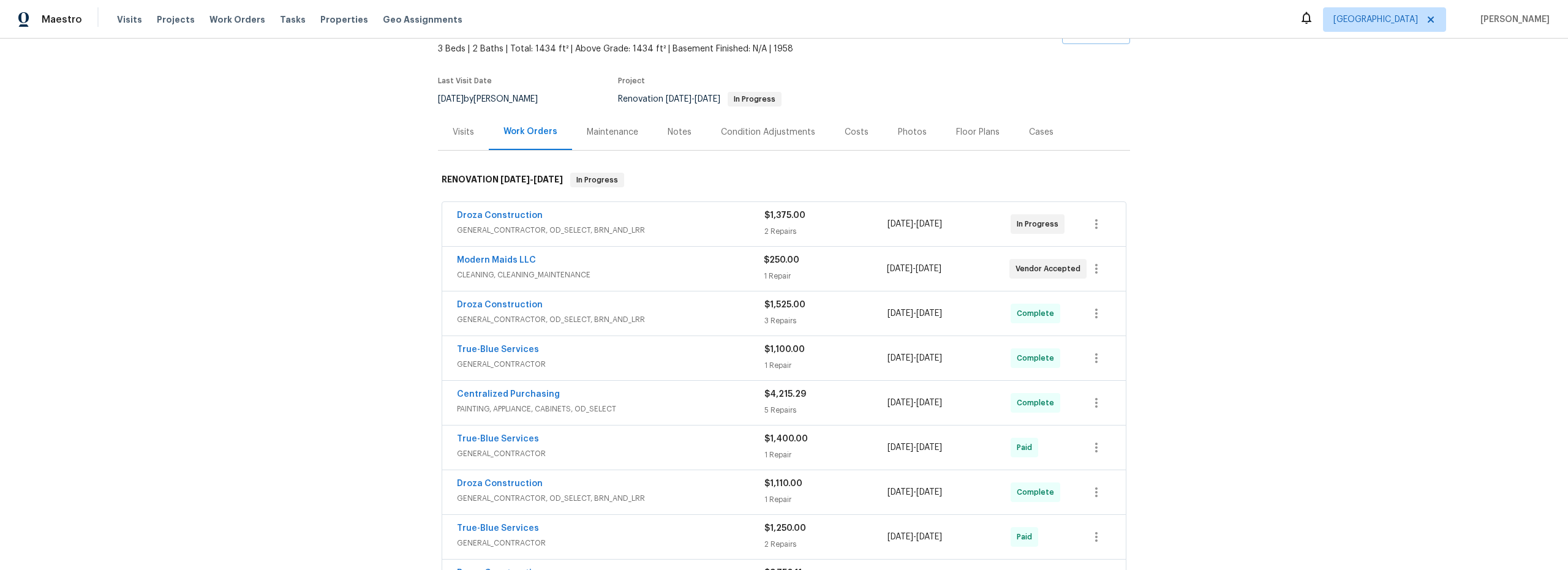
click at [685, 231] on span "GENERAL_CONTRACTOR, OD_SELECT, BRN_AND_LRR" at bounding box center [610, 230] width 307 height 12
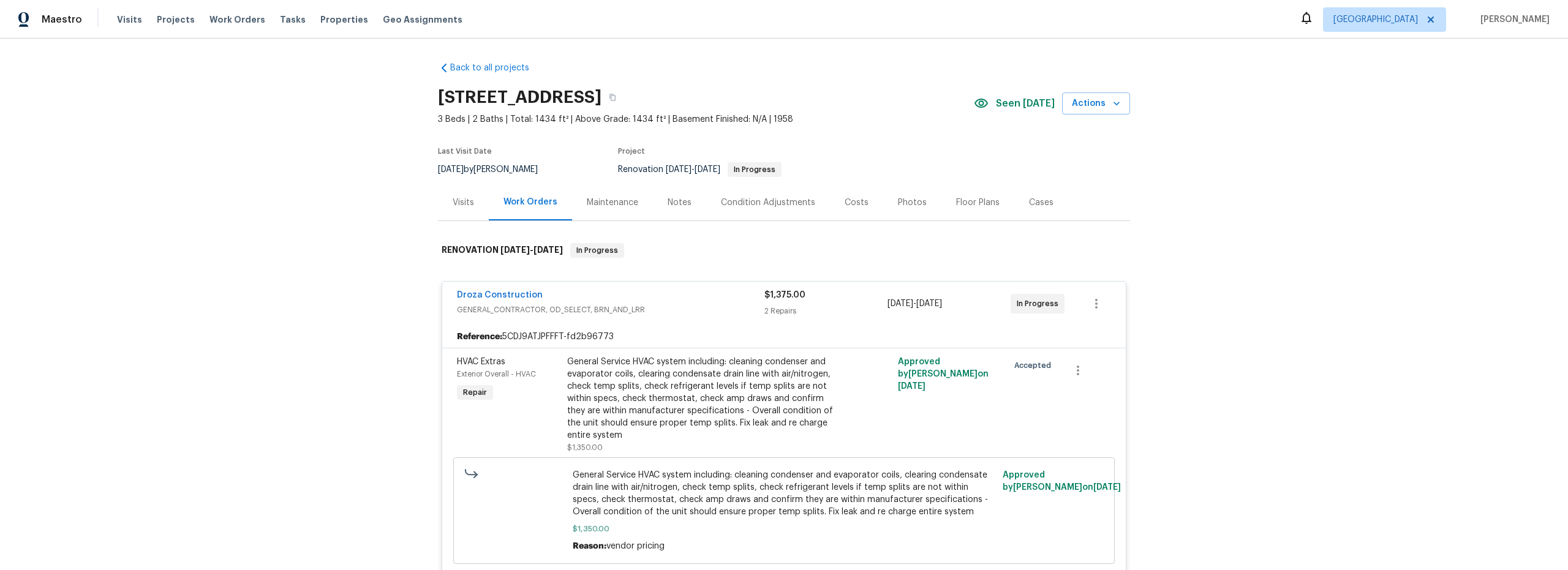
scroll to position [0, 0]
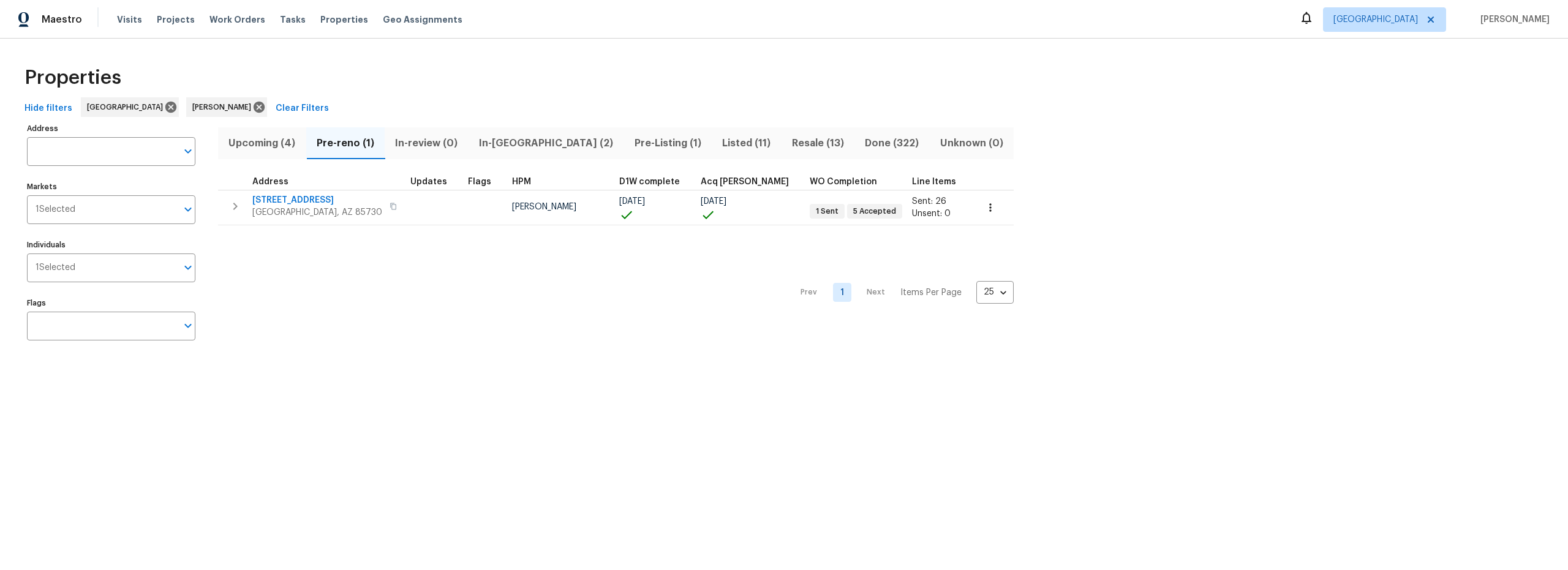
click at [260, 141] on span "Upcoming (4)" at bounding box center [262, 143] width 74 height 17
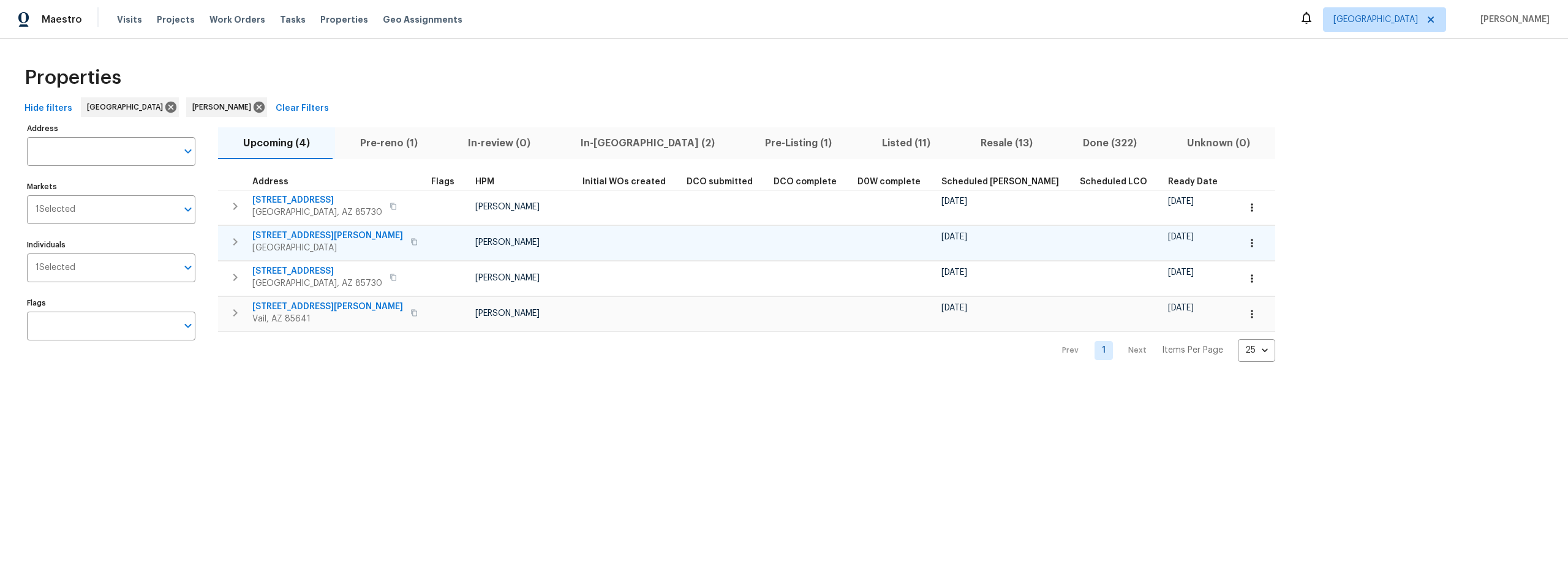
click at [1239, 249] on button "button" at bounding box center [1252, 243] width 27 height 27
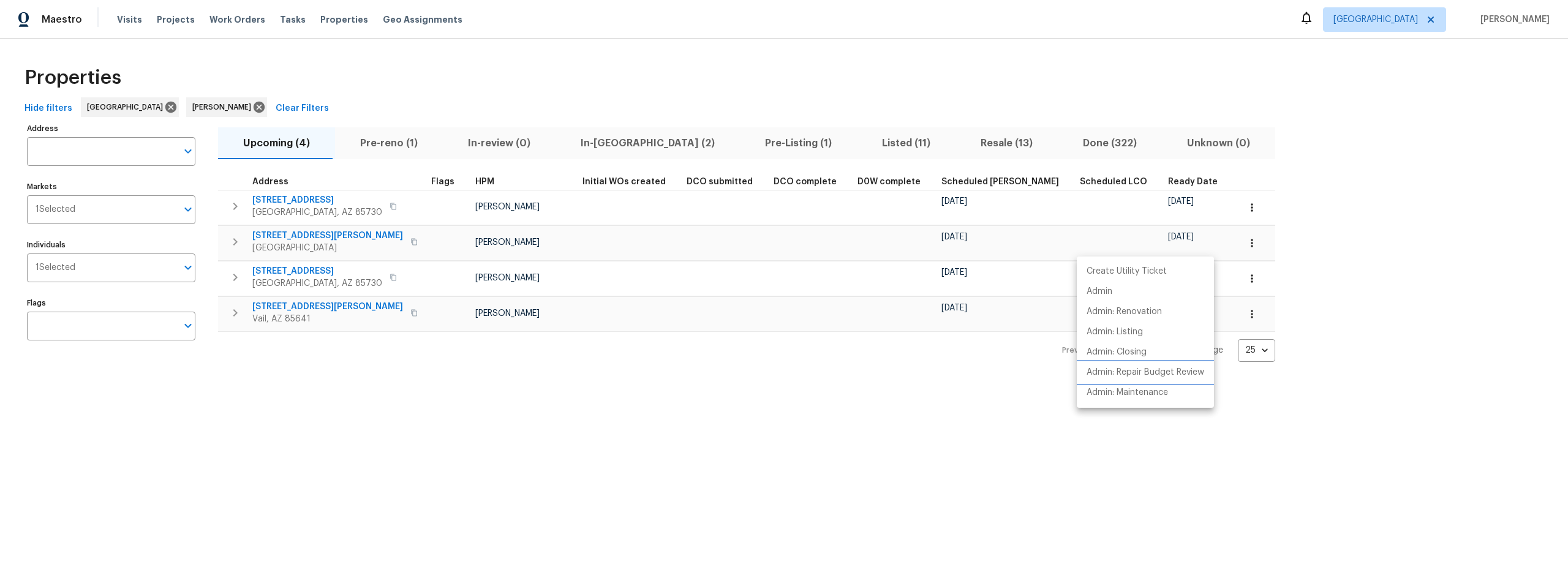
click at [1141, 374] on p "Admin: Repair Budget Review" at bounding box center [1145, 373] width 118 height 13
click at [367, 209] on div at bounding box center [784, 285] width 1568 height 570
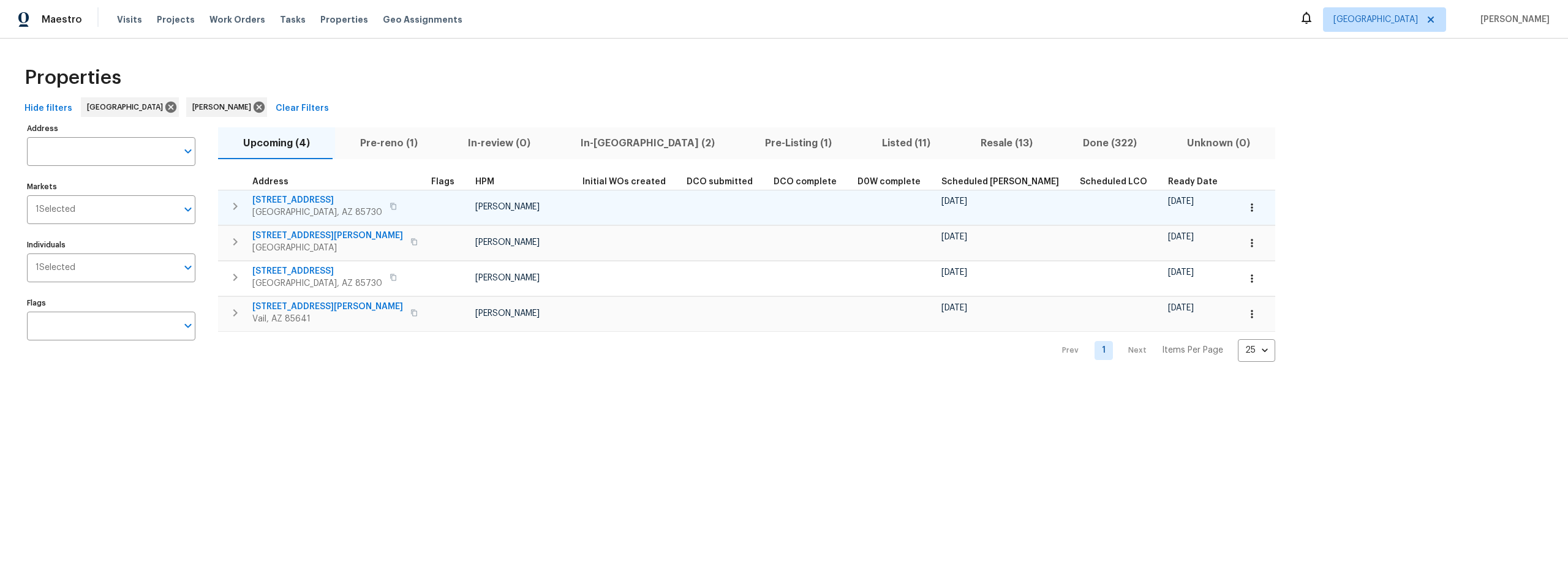
click at [1245, 209] on icon "button" at bounding box center [1251, 208] width 12 height 12
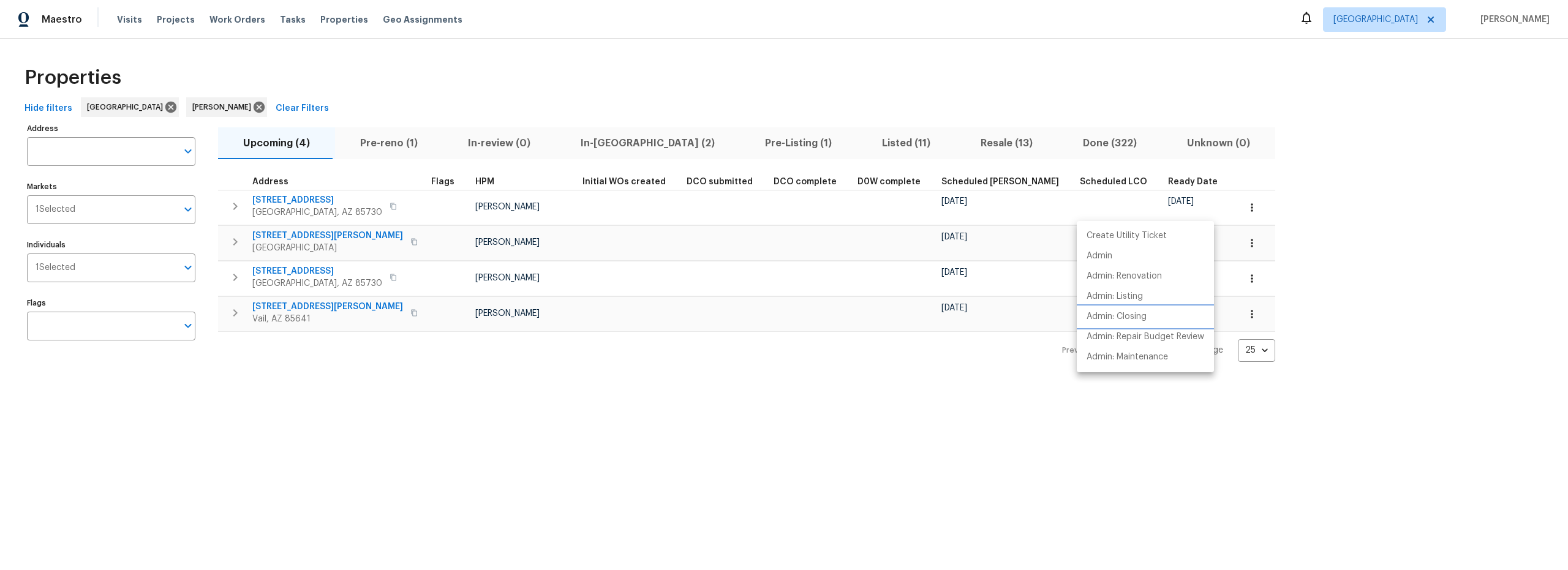
click at [1128, 313] on p "Admin: Closing" at bounding box center [1116, 317] width 60 height 13
click at [573, 434] on div at bounding box center [784, 285] width 1568 height 570
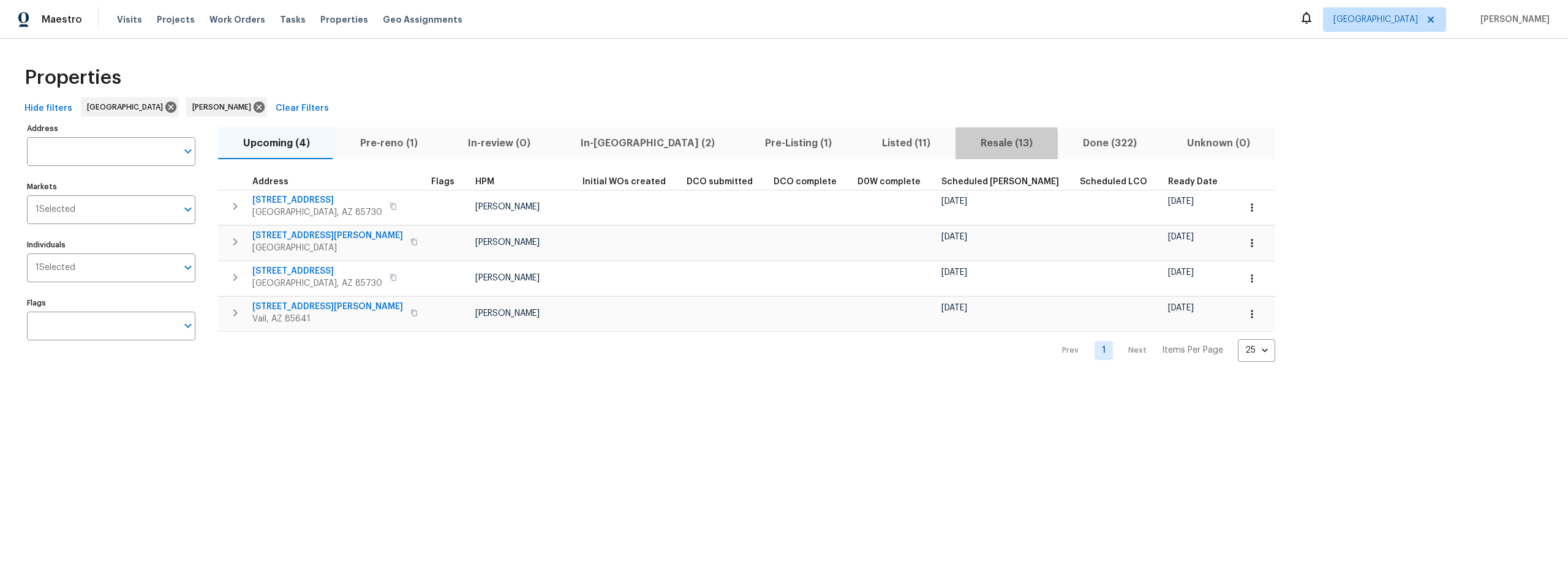
click at [963, 147] on span "Resale (13)" at bounding box center [1006, 143] width 87 height 17
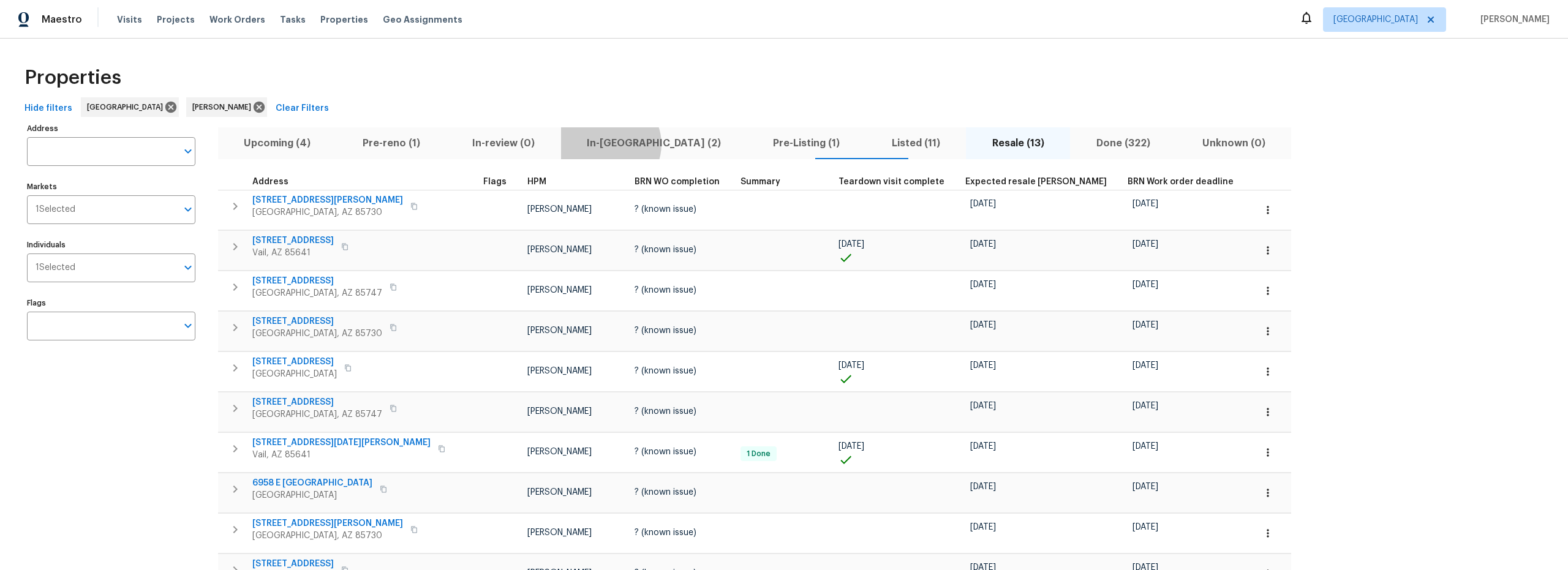
click at [586, 144] on span "In-[GEOGRAPHIC_DATA] (2)" at bounding box center [654, 143] width 172 height 17
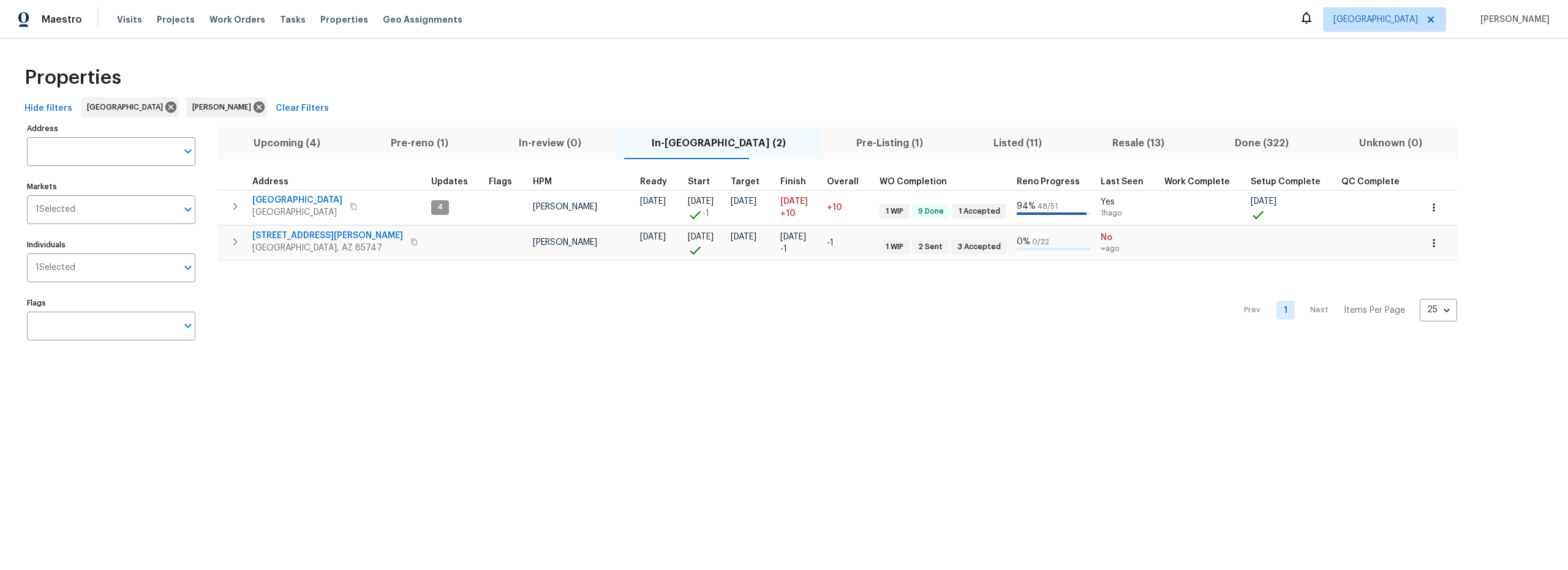
click at [828, 143] on span "Pre-Listing (1)" at bounding box center [889, 143] width 123 height 17
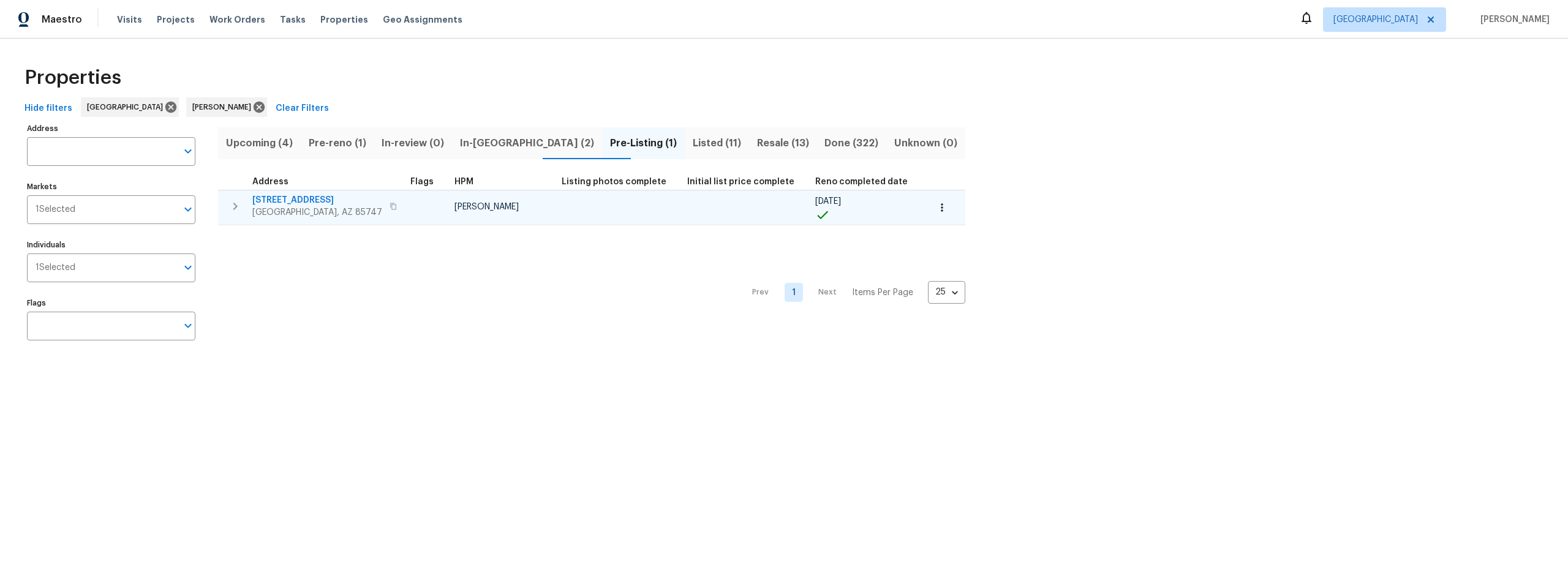
click at [390, 209] on icon "button" at bounding box center [393, 206] width 6 height 7
